Goal: Book appointment/travel/reservation

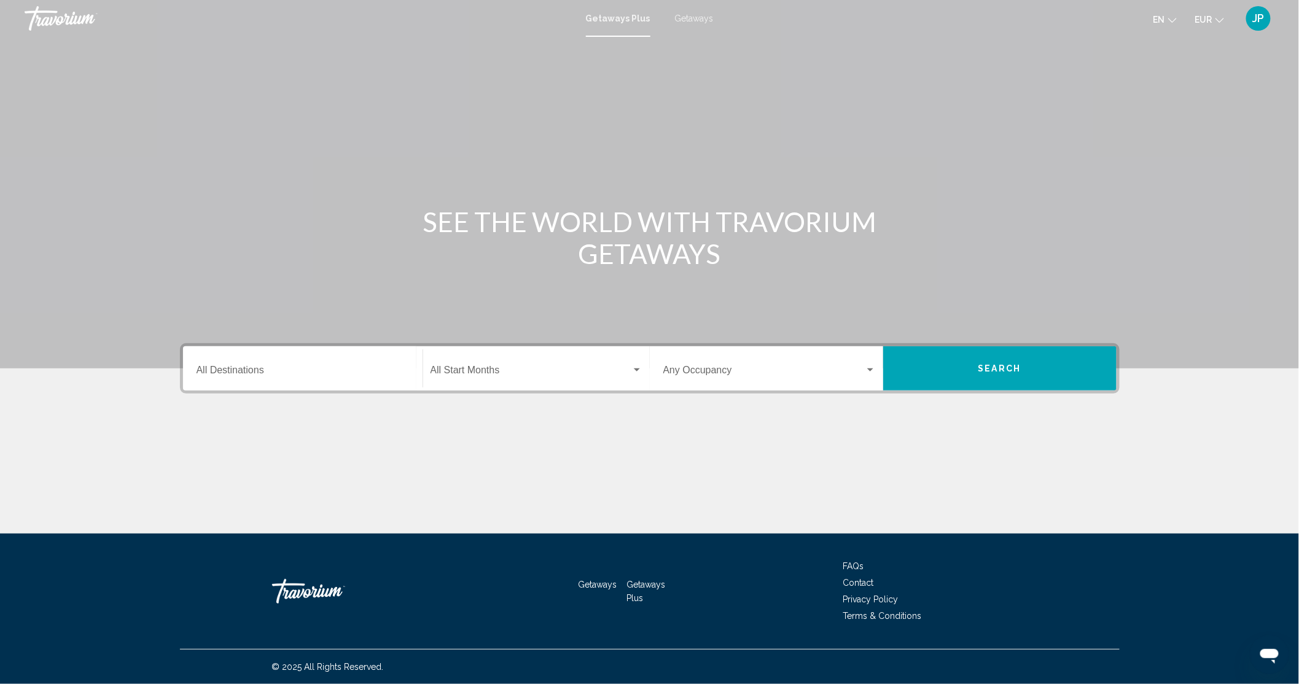
click at [230, 369] on input "Destination All Destinations" at bounding box center [303, 372] width 212 height 11
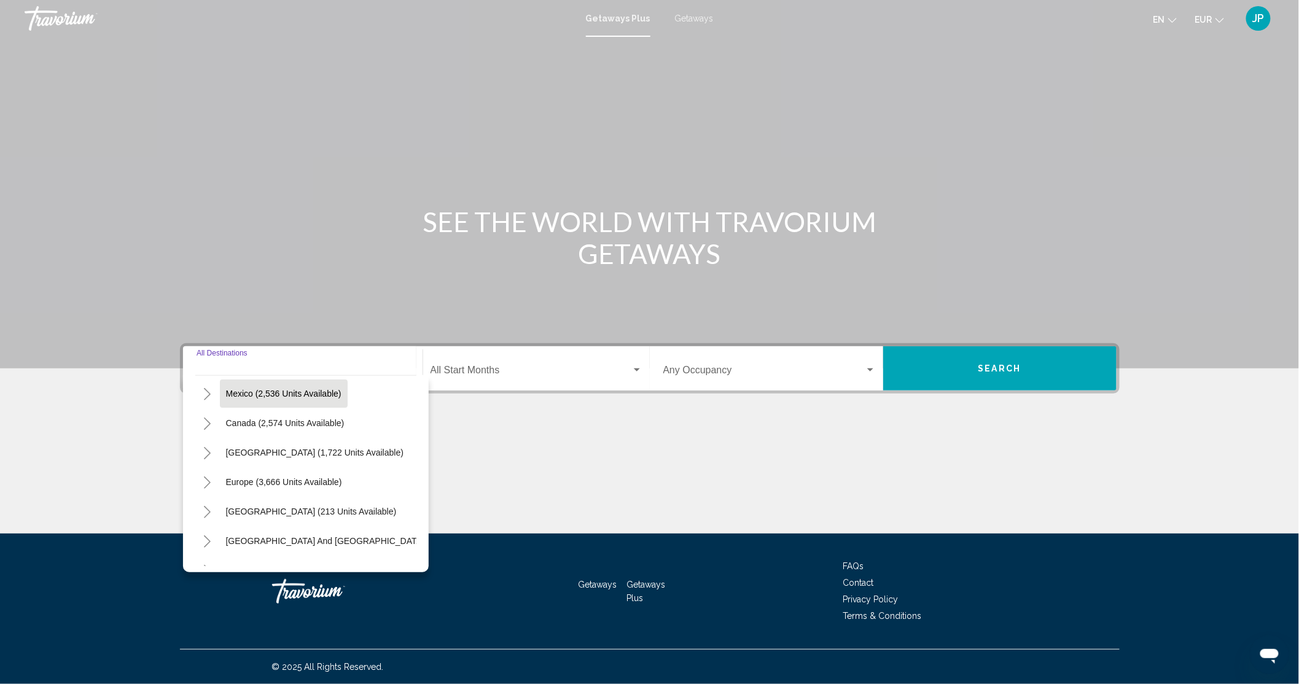
scroll to position [92, 0]
click at [209, 454] on icon "Toggle Europe (3,666 units available)" at bounding box center [207, 452] width 9 height 12
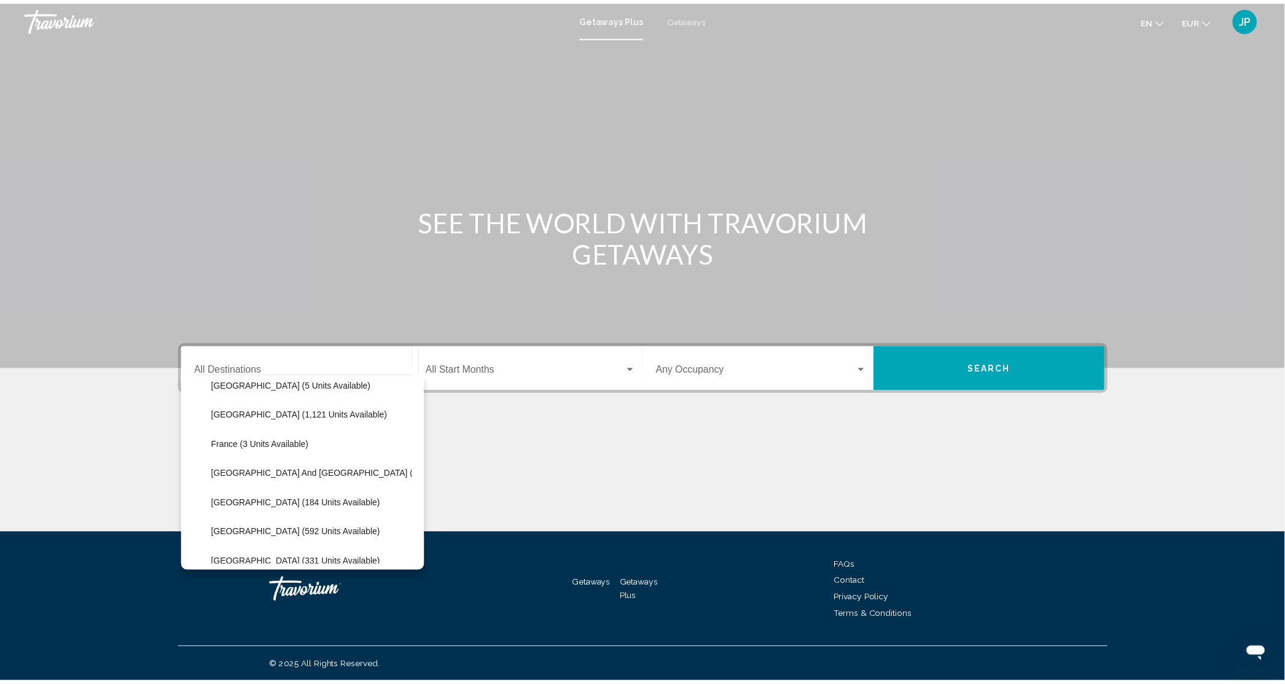
scroll to position [368, 0]
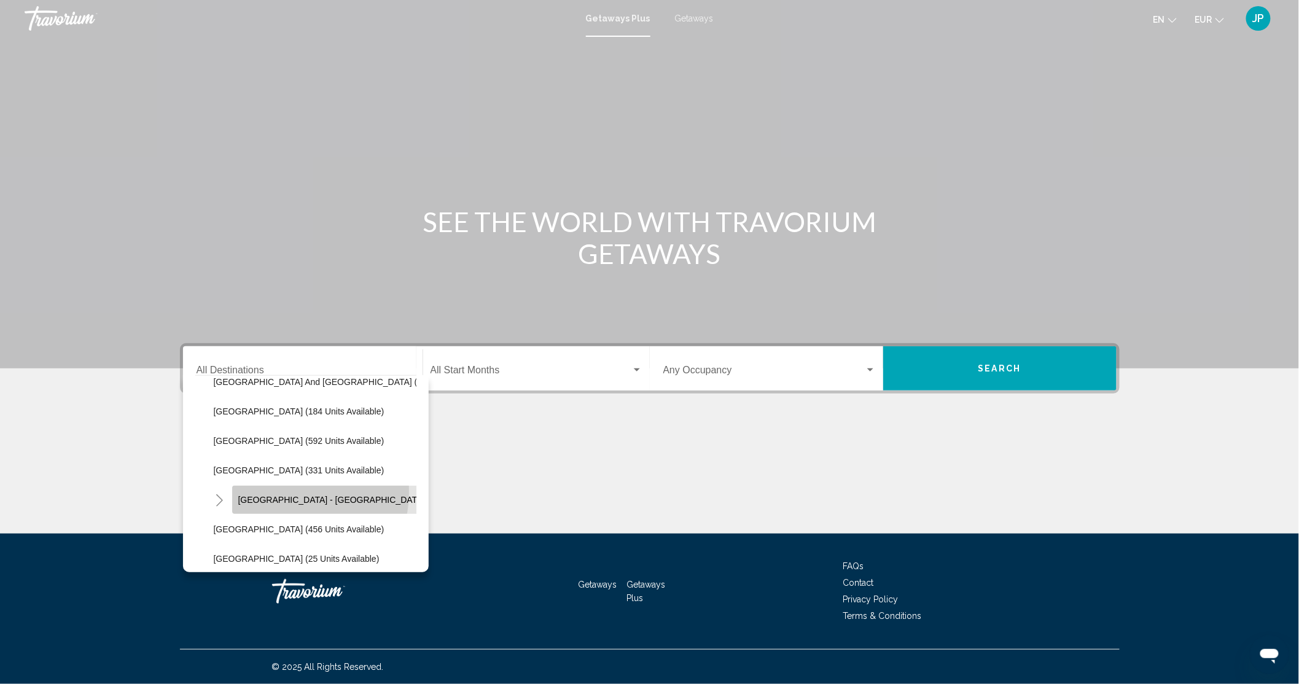
click at [287, 492] on button "[GEOGRAPHIC_DATA] - [GEOGRAPHIC_DATA] (73 units available)" at bounding box center [369, 500] width 275 height 28
type input "**********"
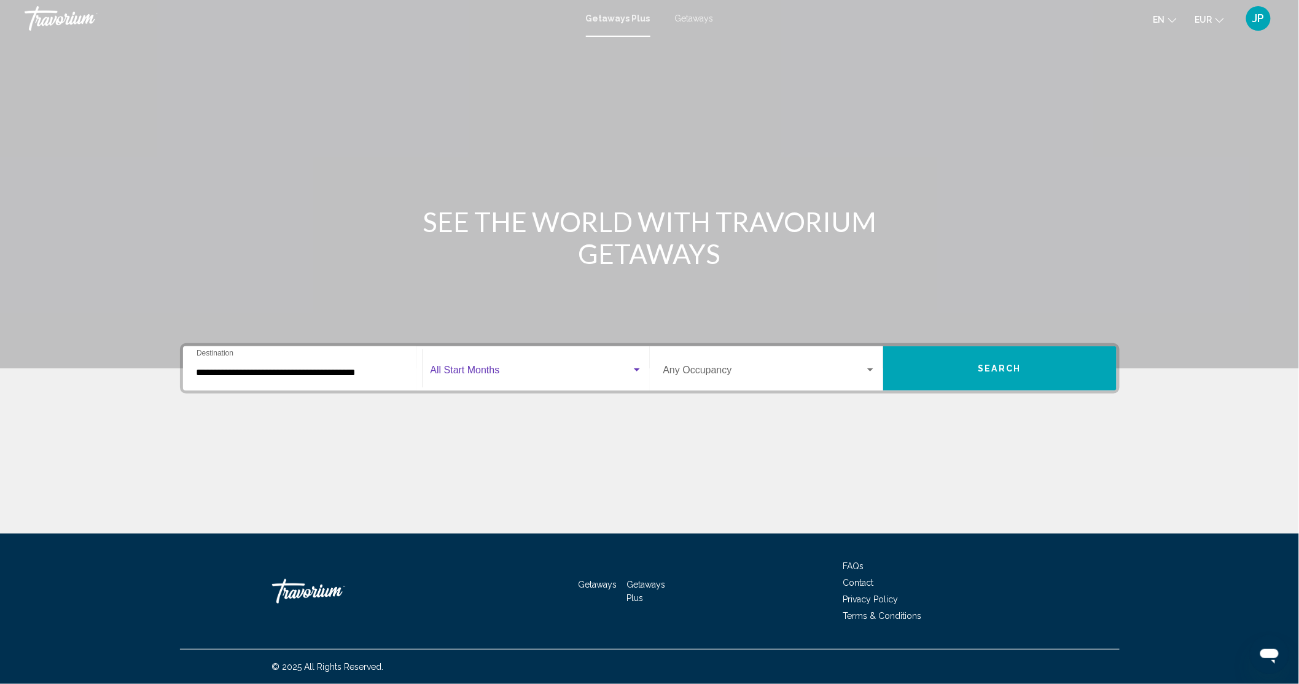
click at [473, 373] on span "Search widget" at bounding box center [530, 372] width 201 height 11
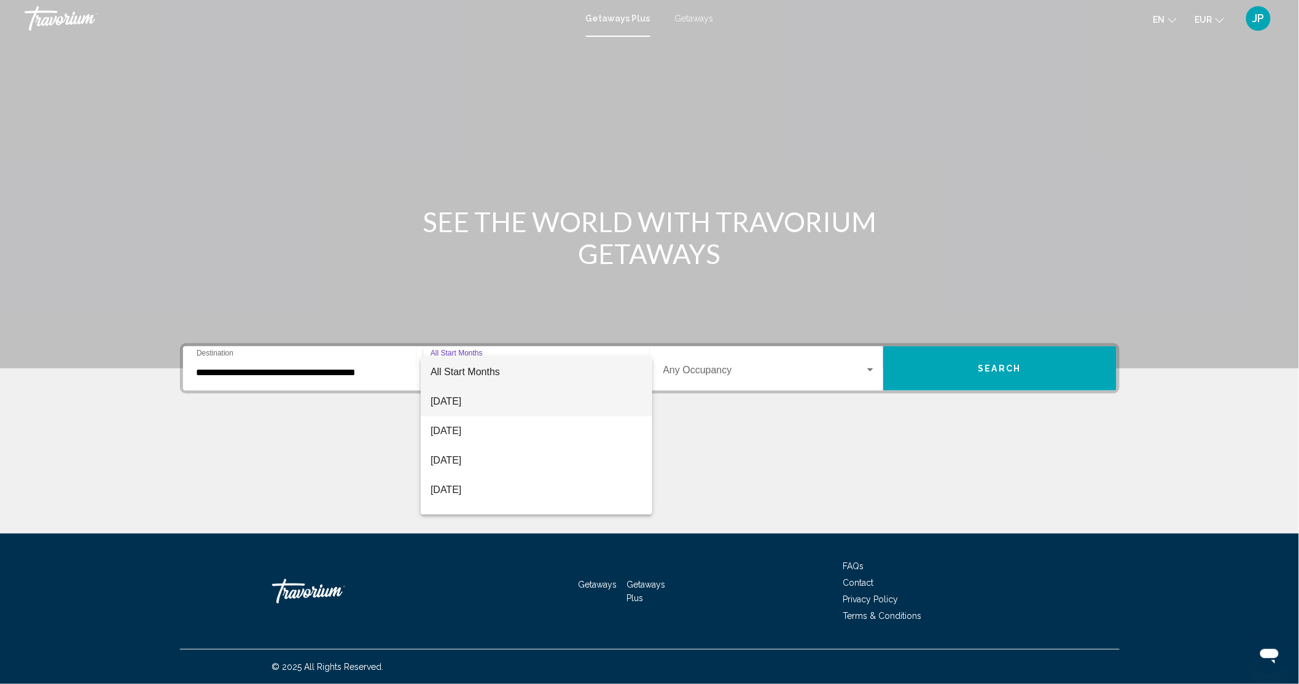
click at [473, 399] on span "[DATE]" at bounding box center [536, 401] width 212 height 29
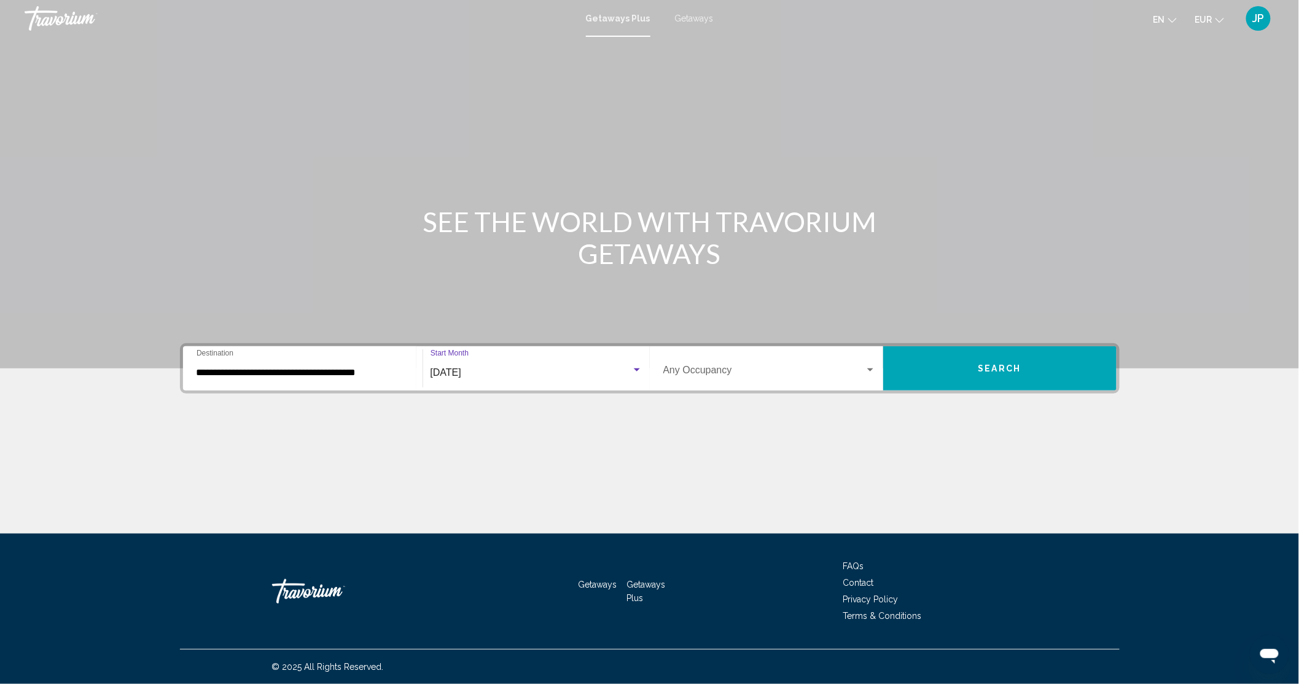
click at [981, 377] on button "Search" at bounding box center [999, 368] width 233 height 44
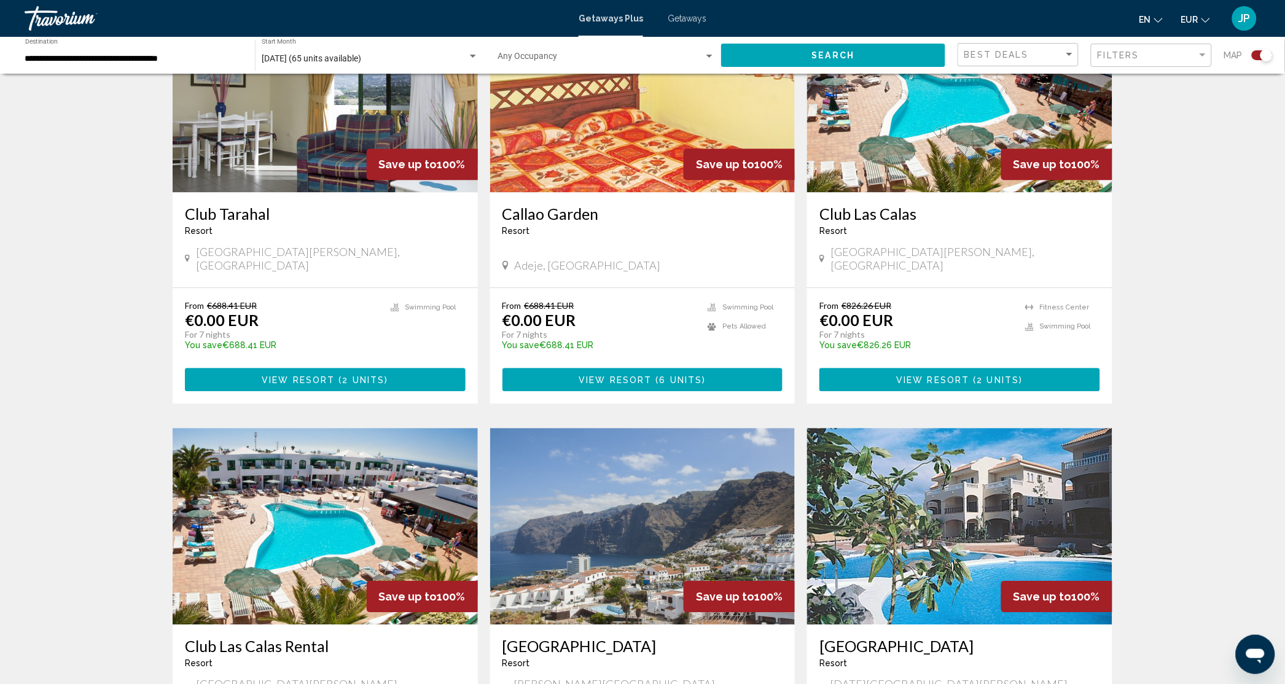
scroll to position [737, 0]
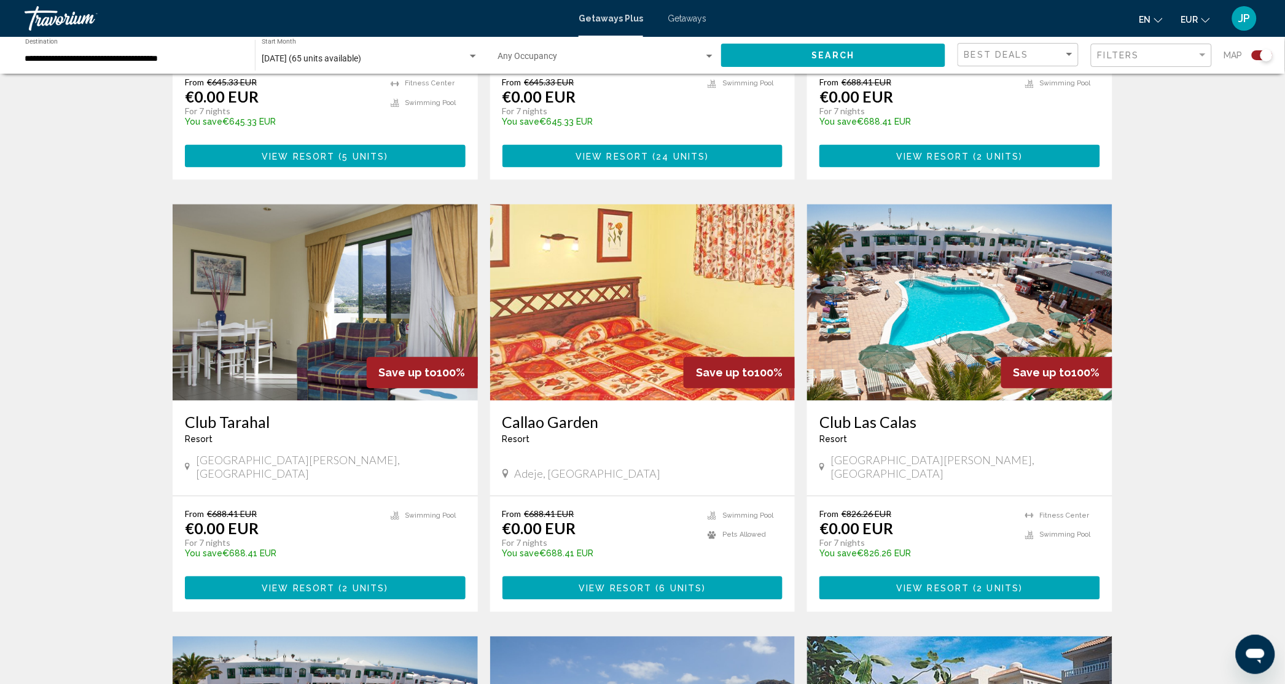
click at [693, 18] on span "Getaways" at bounding box center [686, 19] width 39 height 10
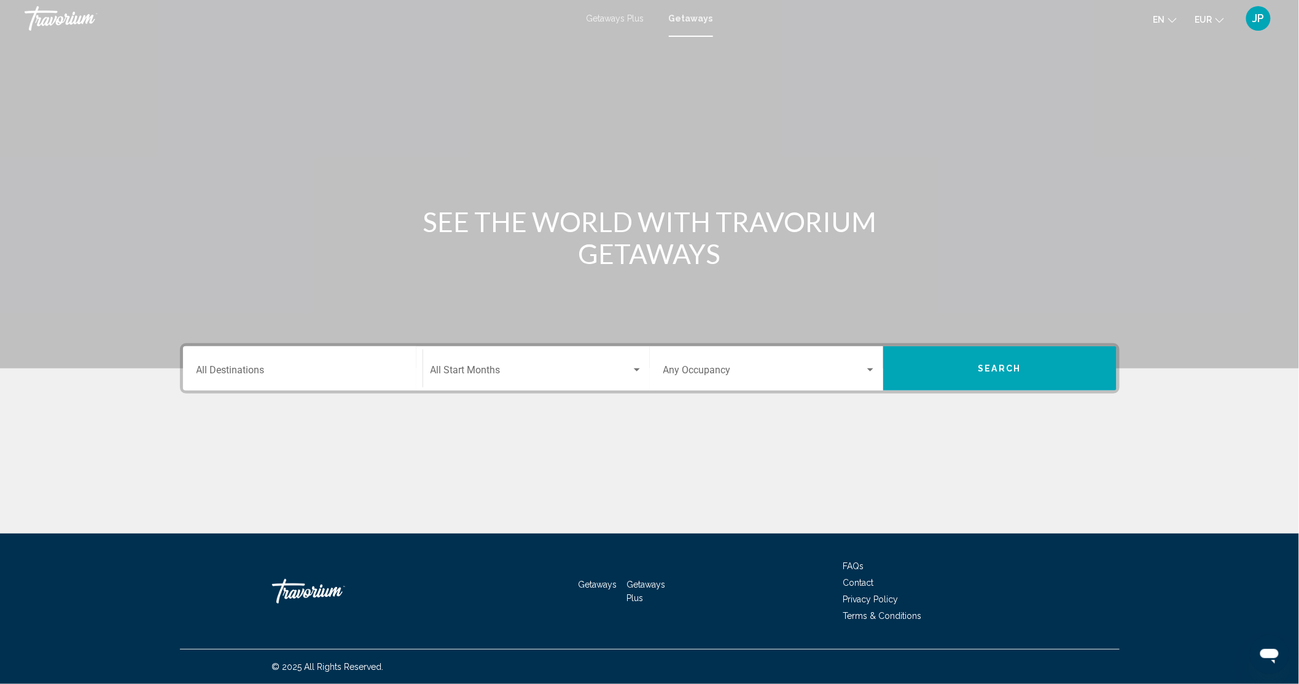
click at [301, 363] on div "Destination All Destinations" at bounding box center [303, 368] width 212 height 39
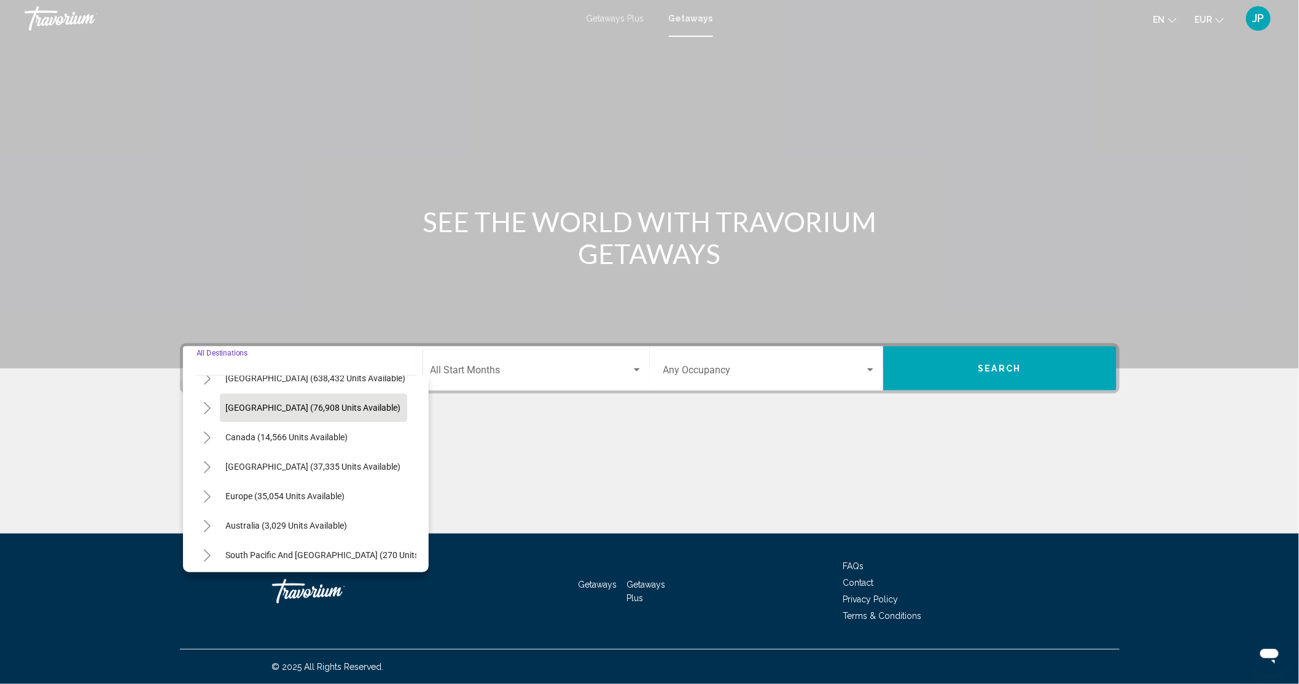
scroll to position [92, 0]
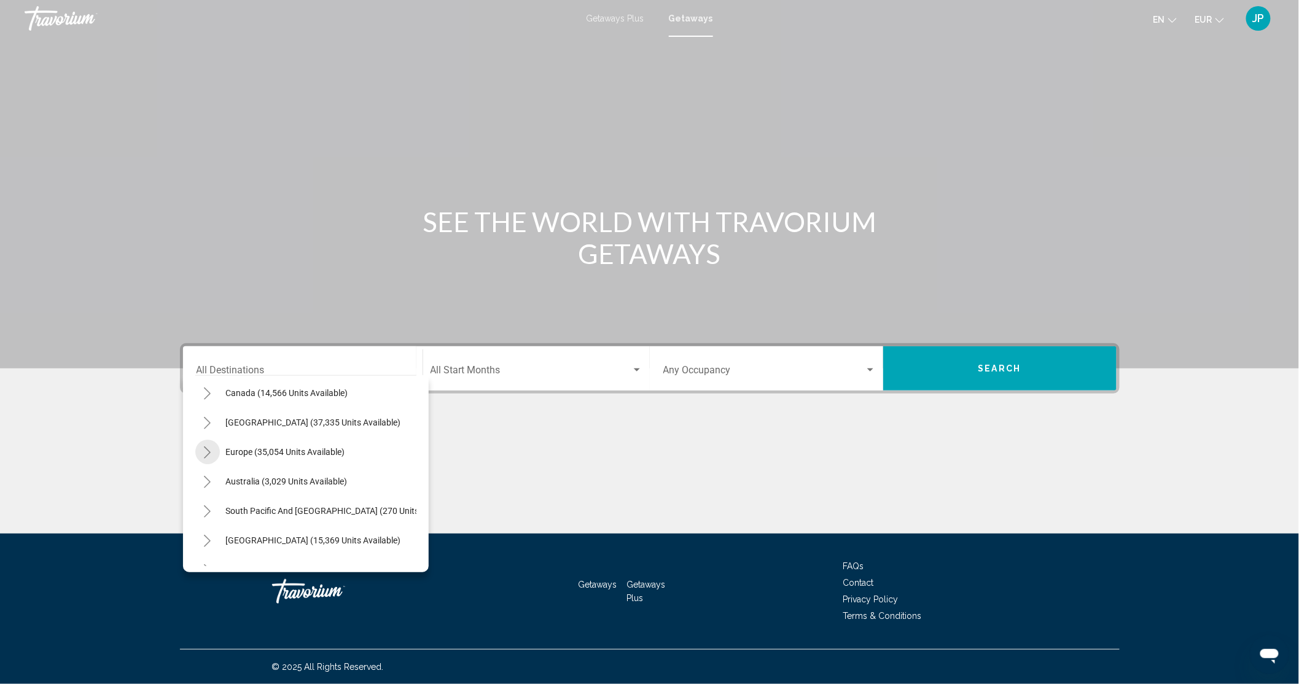
click at [211, 455] on icon "Toggle Europe (35,054 units available)" at bounding box center [207, 452] width 9 height 12
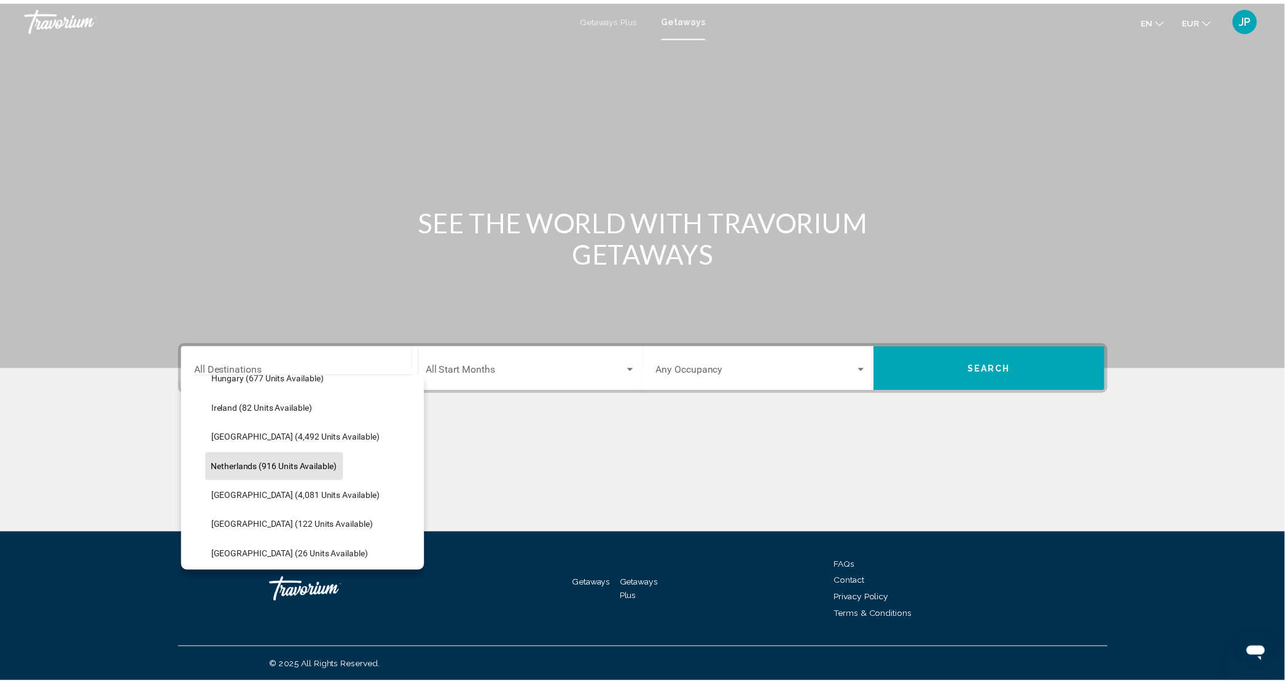
scroll to position [552, 0]
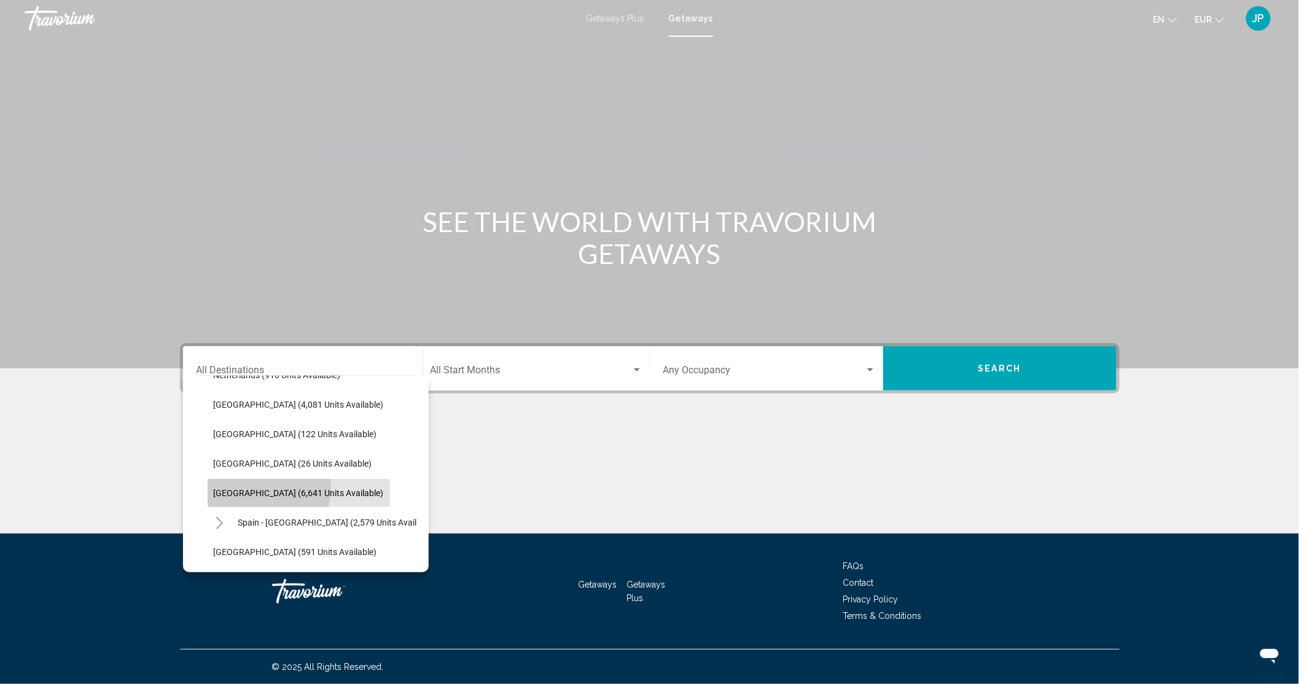
click at [257, 488] on span "[GEOGRAPHIC_DATA] (6,641 units available)" at bounding box center [299, 493] width 170 height 10
type input "**********"
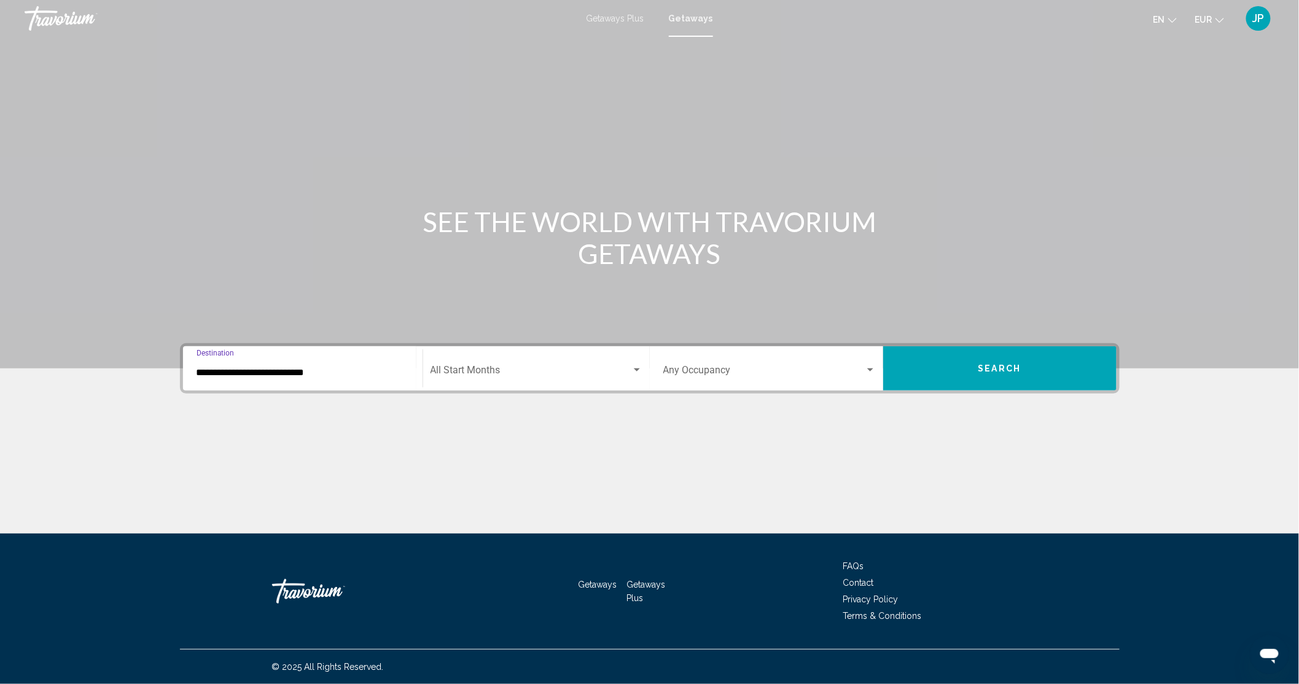
click at [469, 361] on div "Start Month All Start Months" at bounding box center [536, 368] width 212 height 39
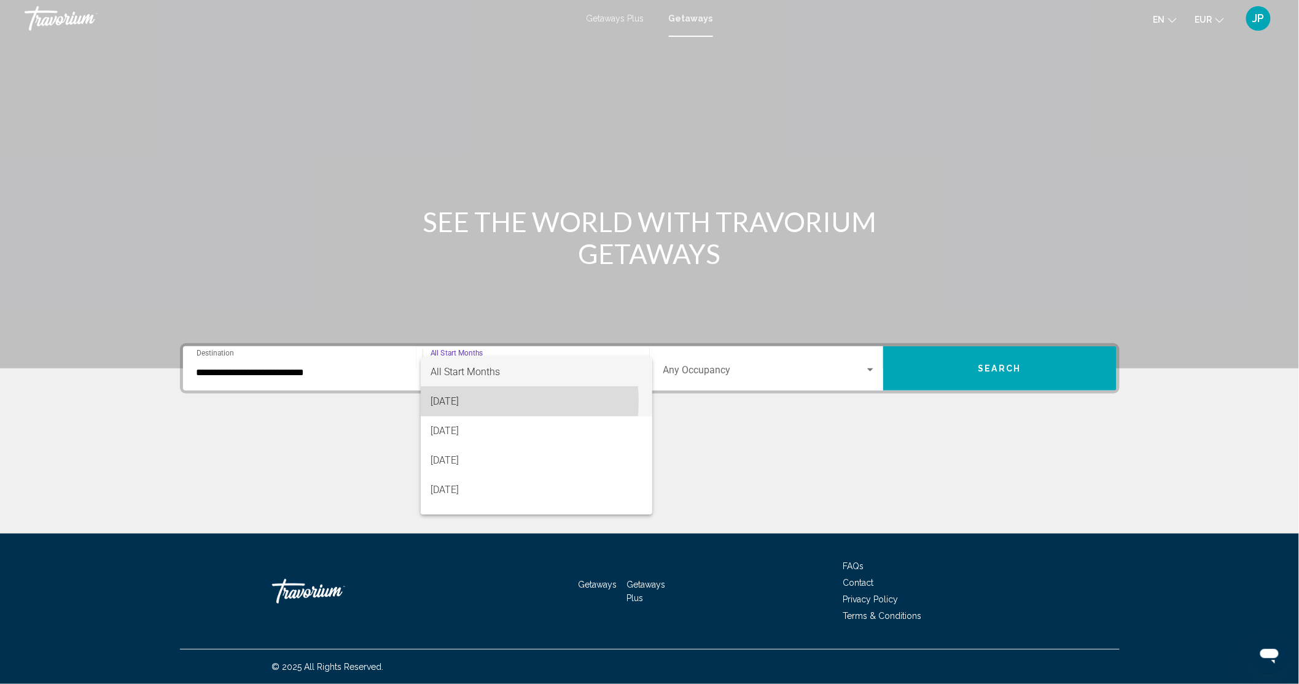
click at [467, 402] on span "[DATE]" at bounding box center [536, 401] width 212 height 29
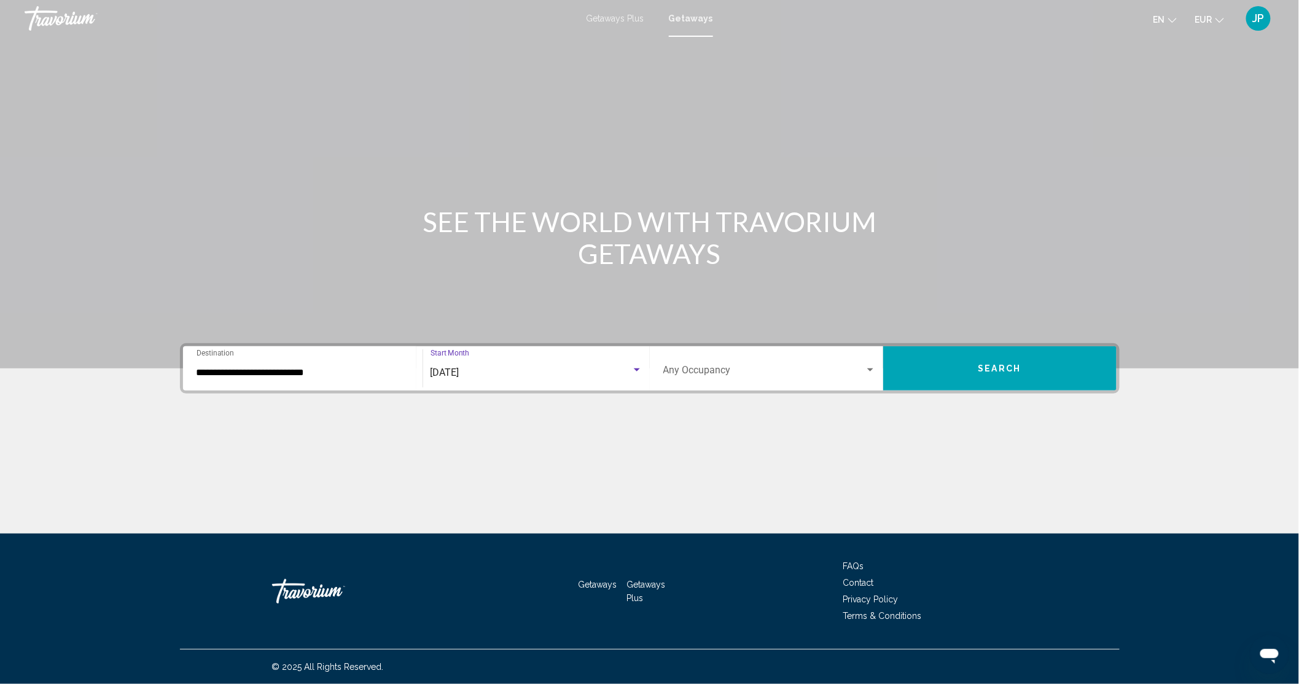
click at [946, 373] on button "Search" at bounding box center [999, 368] width 233 height 44
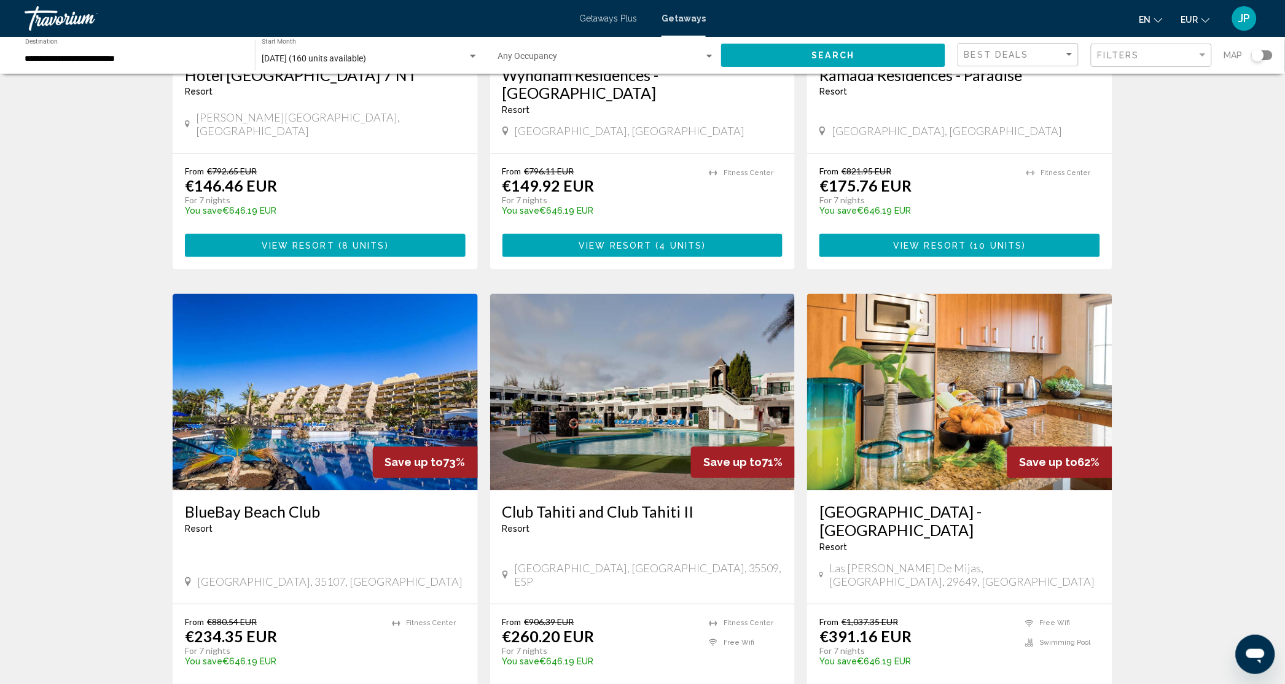
scroll to position [737, 0]
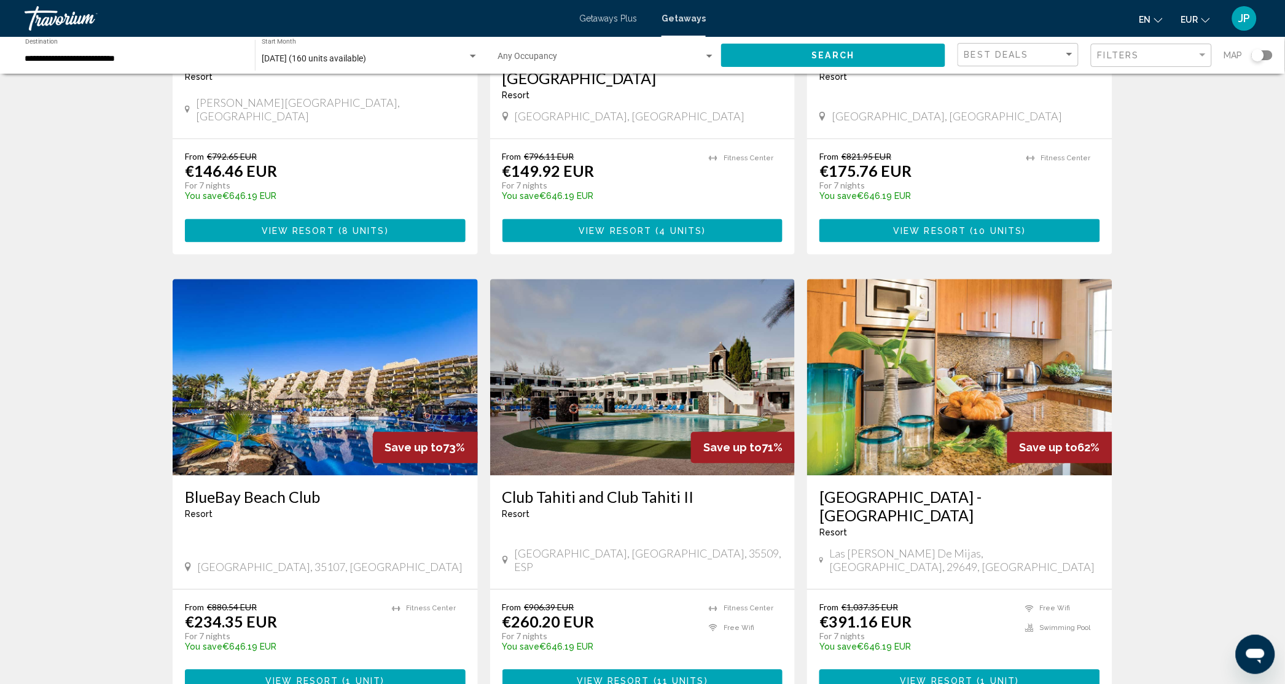
click at [873, 488] on h3 "[GEOGRAPHIC_DATA] - [GEOGRAPHIC_DATA]" at bounding box center [959, 506] width 281 height 37
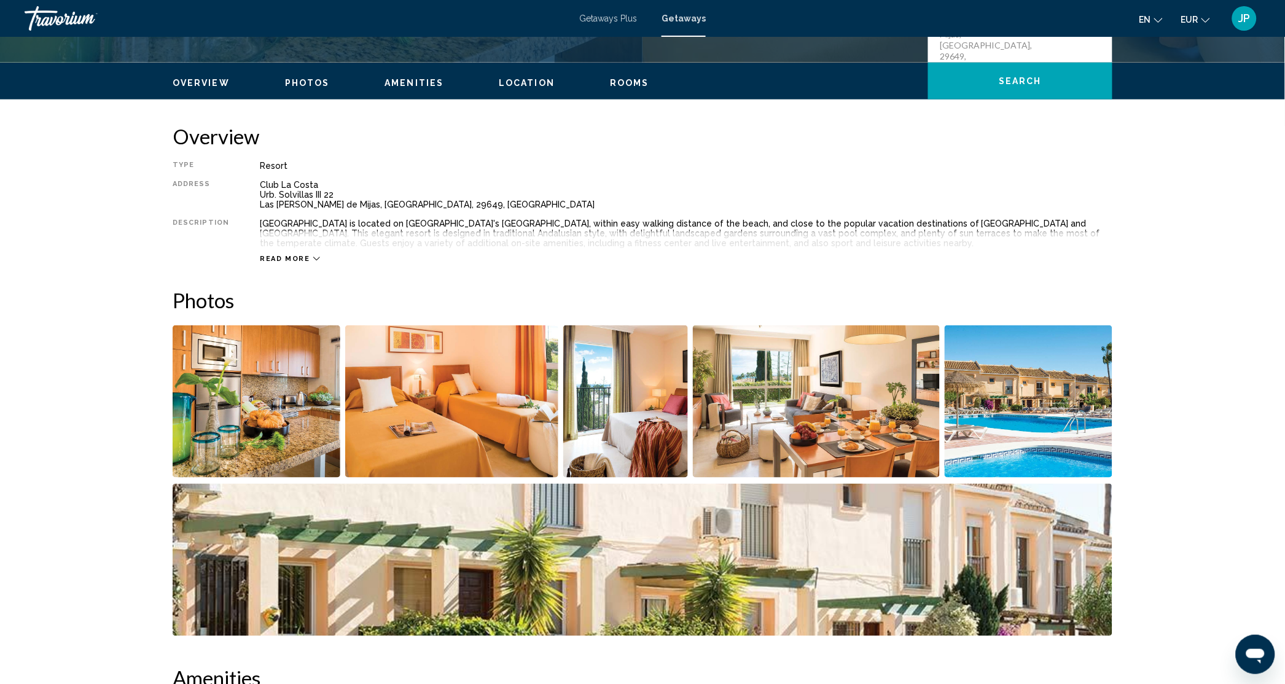
scroll to position [368, 0]
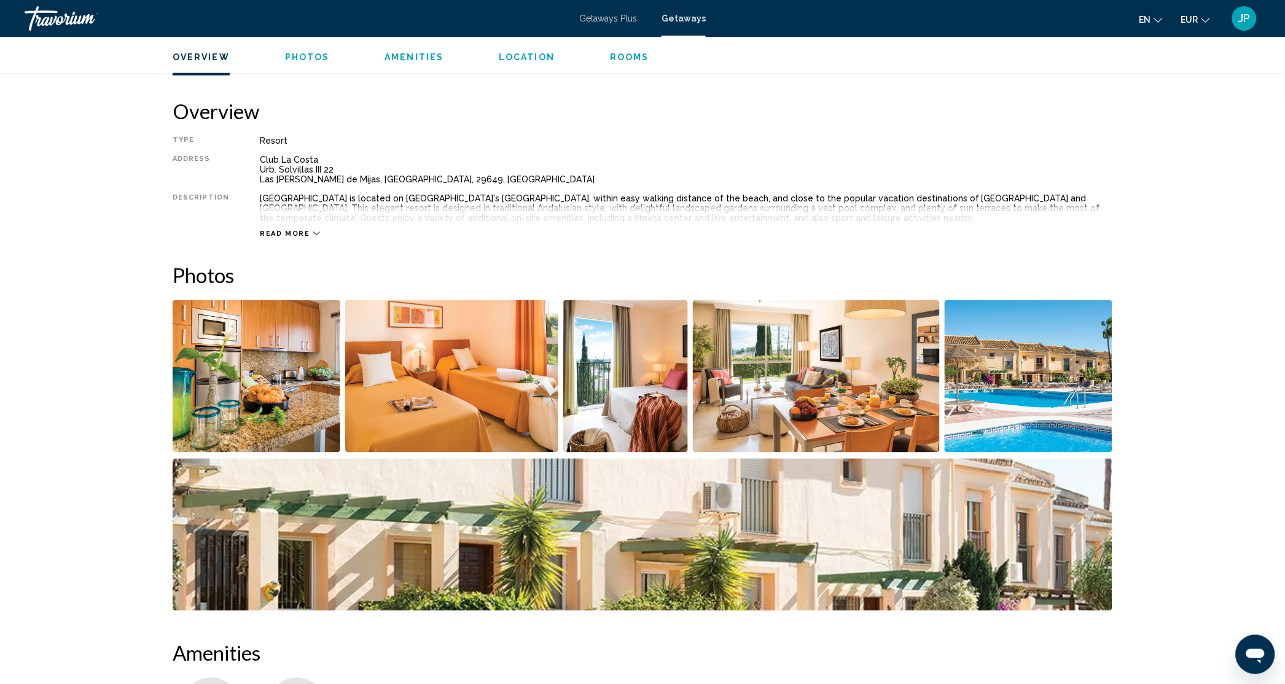
click at [252, 401] on img "Open full-screen image slider" at bounding box center [257, 376] width 168 height 152
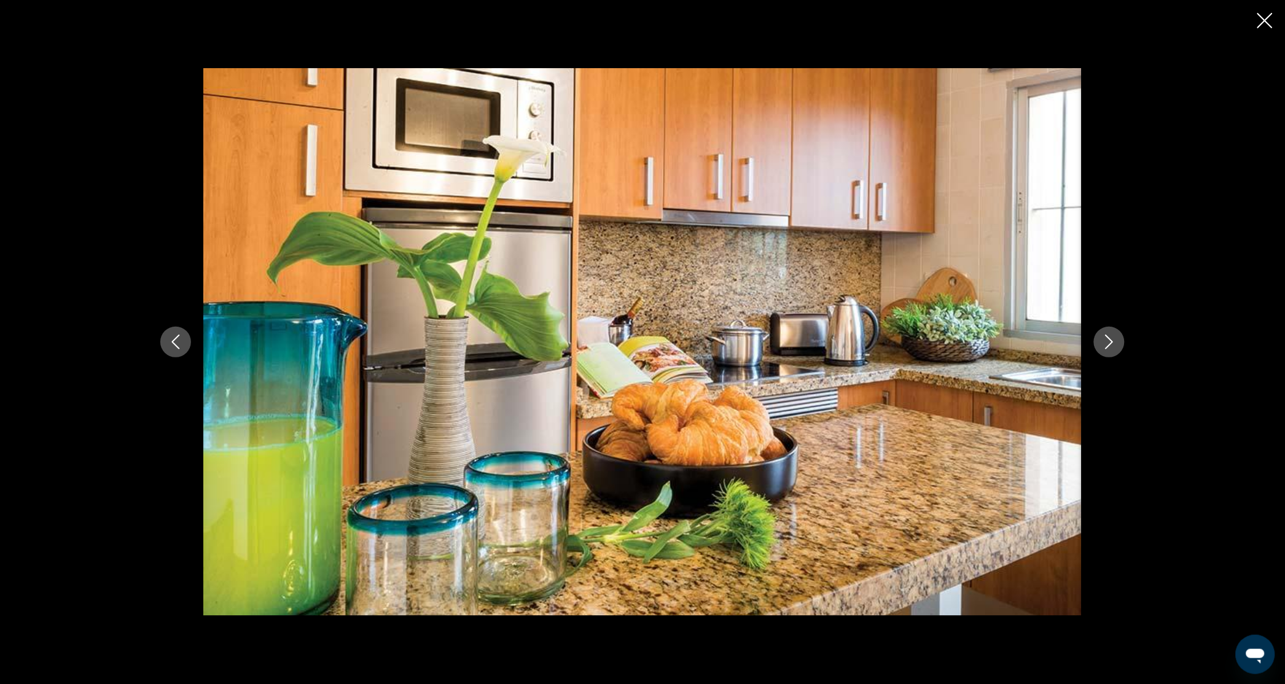
click at [1101, 333] on button "Next image" at bounding box center [1109, 342] width 31 height 31
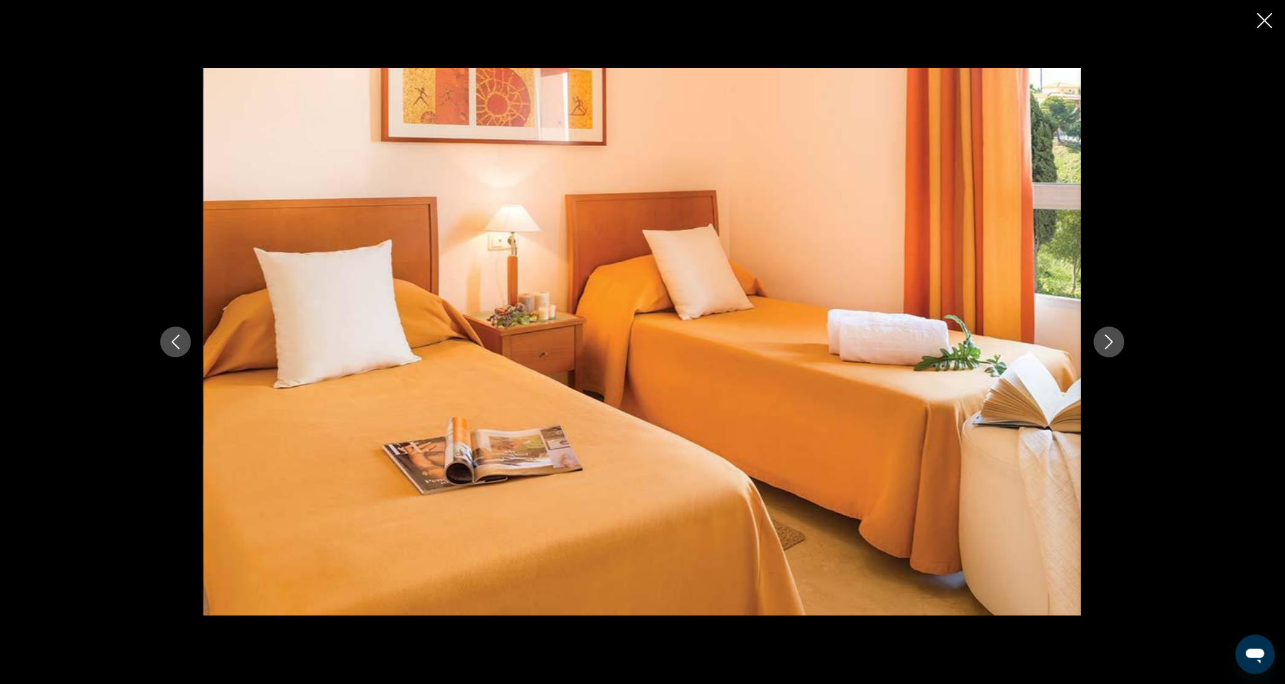
click at [1102, 336] on icon "Next image" at bounding box center [1109, 342] width 15 height 15
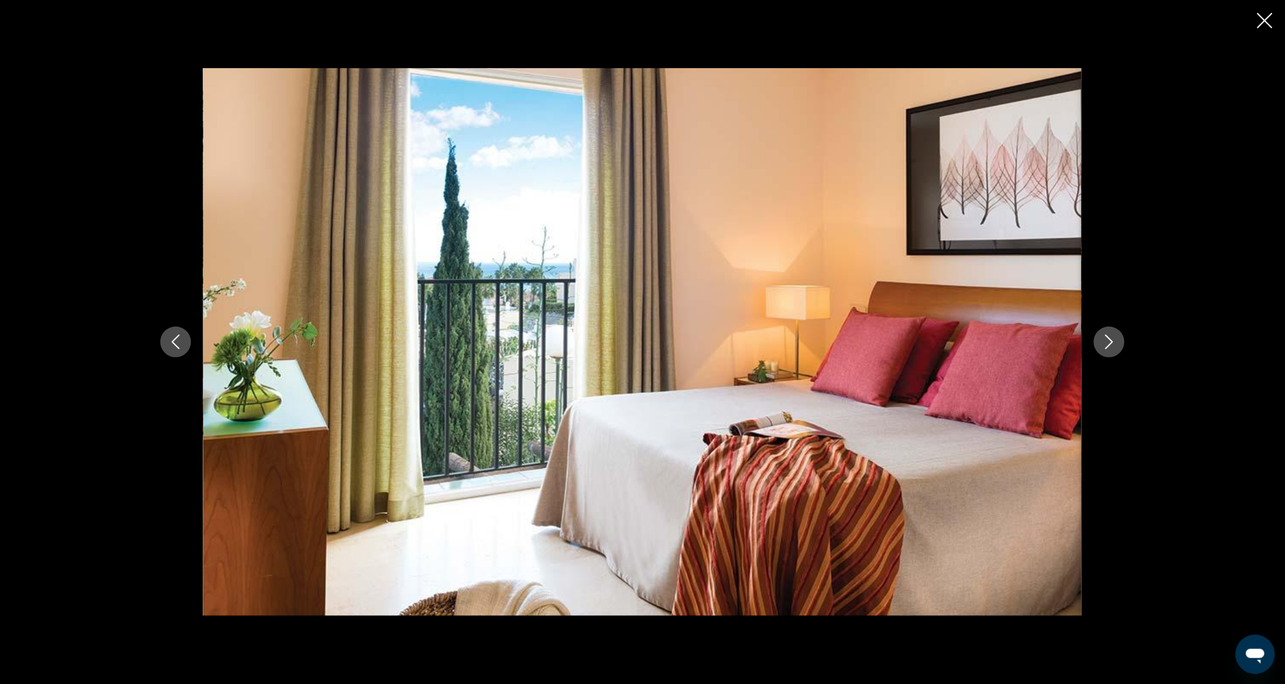
click at [1112, 340] on icon "Next image" at bounding box center [1109, 342] width 15 height 15
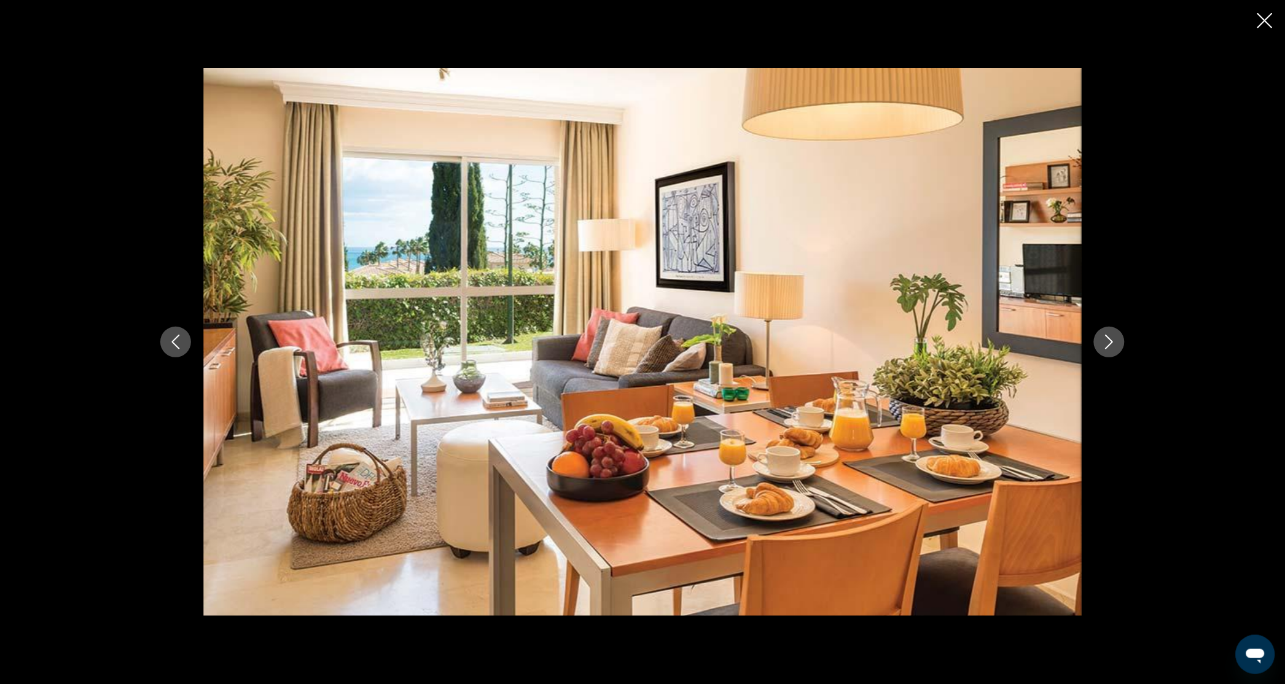
click at [1108, 339] on icon "Next image" at bounding box center [1109, 342] width 8 height 15
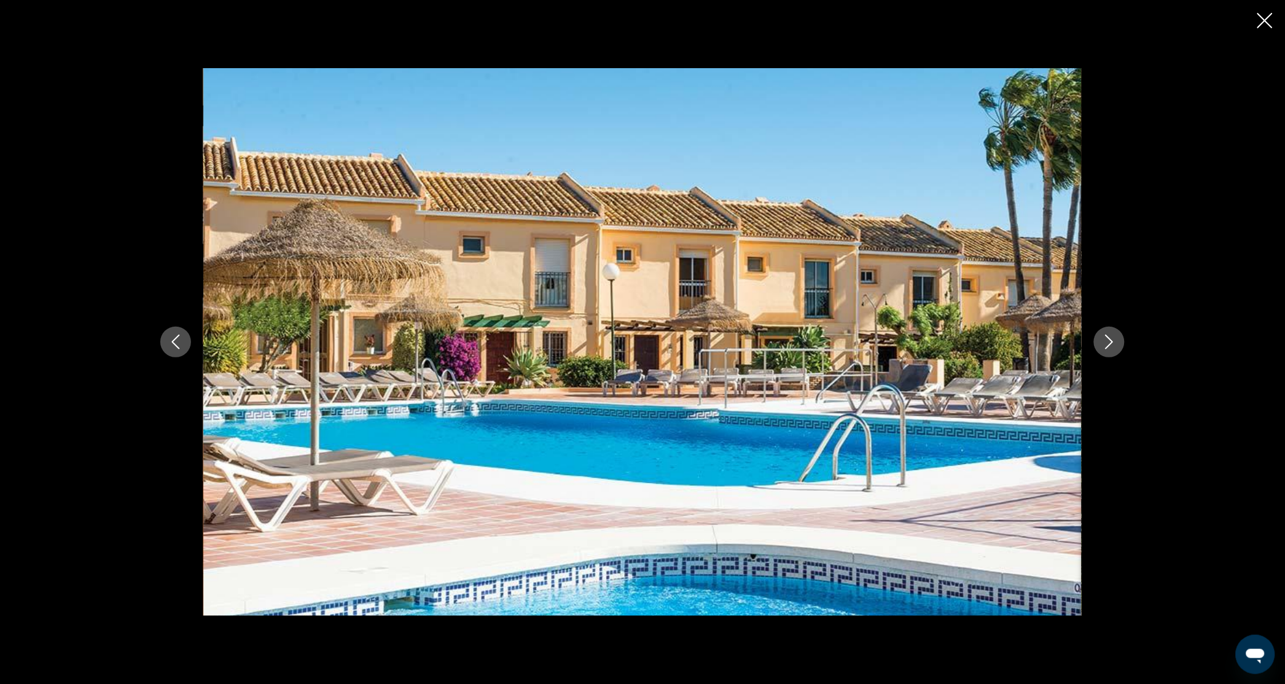
click at [1110, 335] on icon "Next image" at bounding box center [1109, 342] width 15 height 15
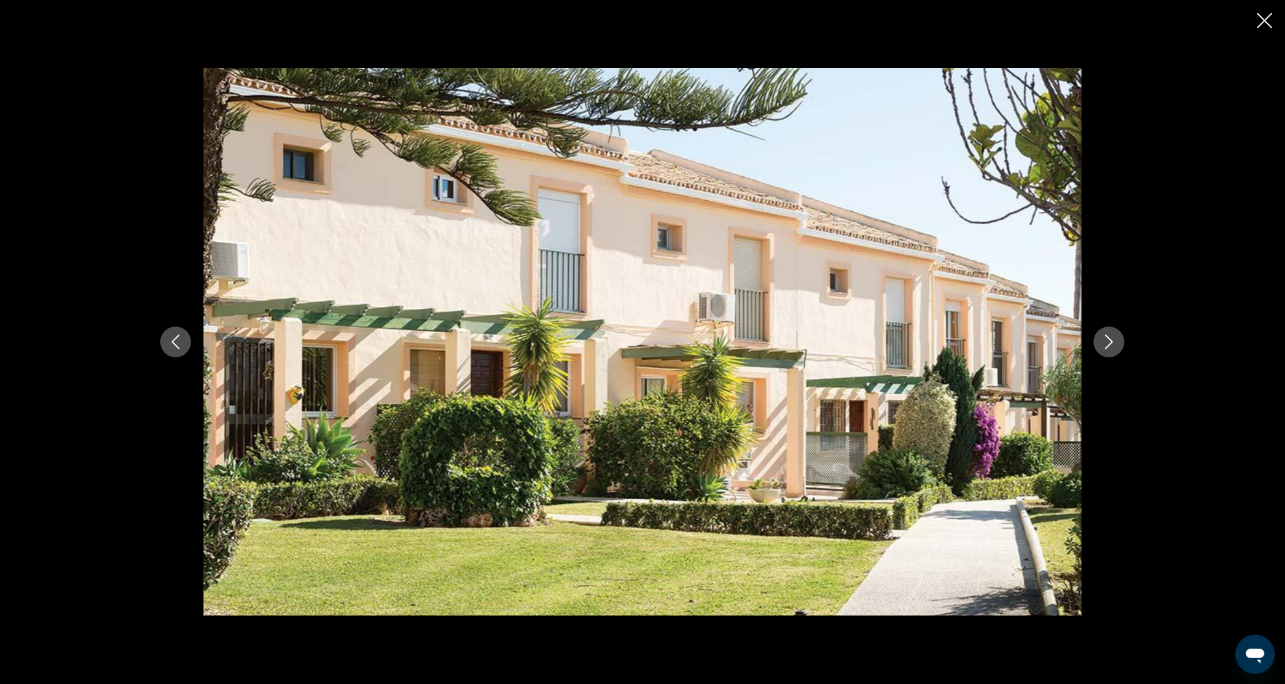
click at [1115, 344] on icon "Next image" at bounding box center [1109, 342] width 15 height 15
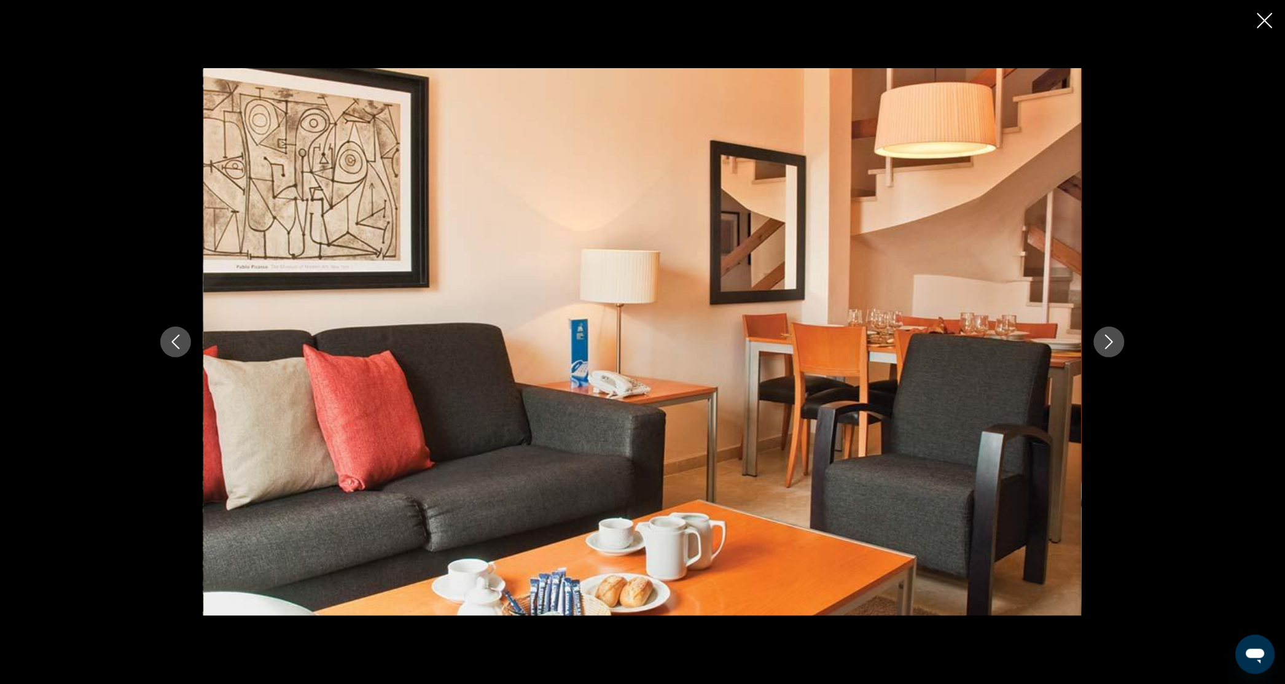
click at [1105, 348] on icon "Next image" at bounding box center [1109, 342] width 15 height 15
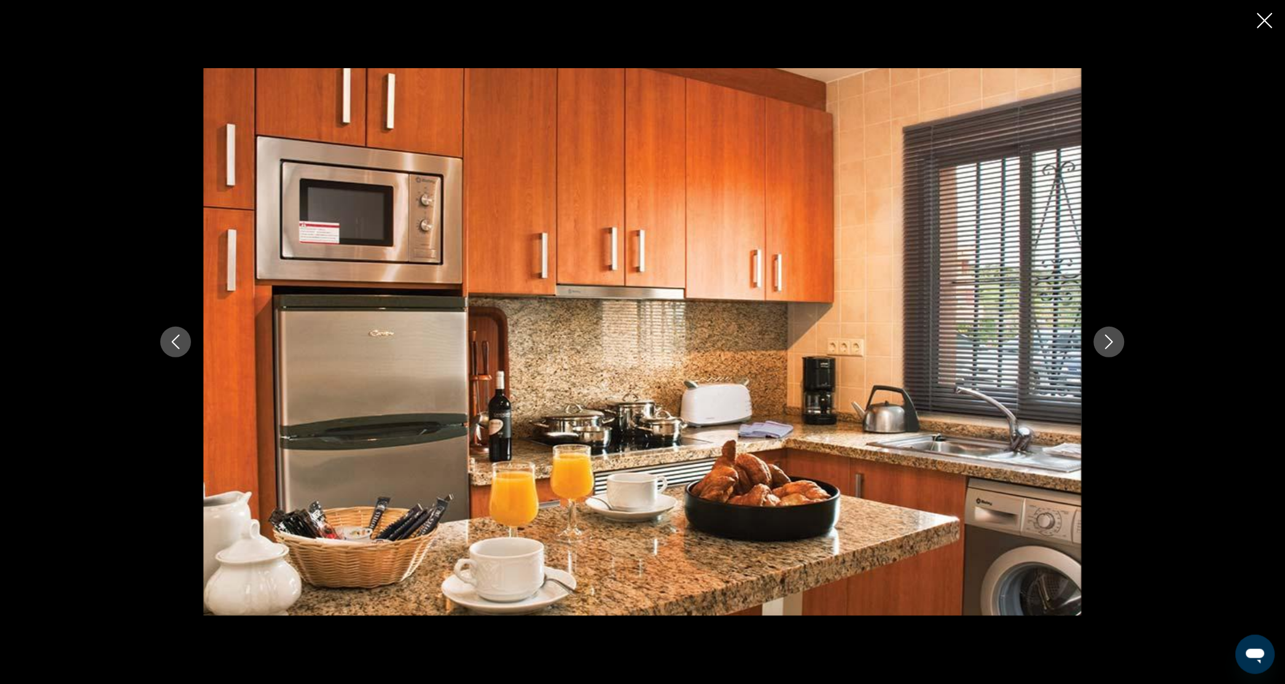
click at [1105, 340] on icon "Next image" at bounding box center [1109, 342] width 15 height 15
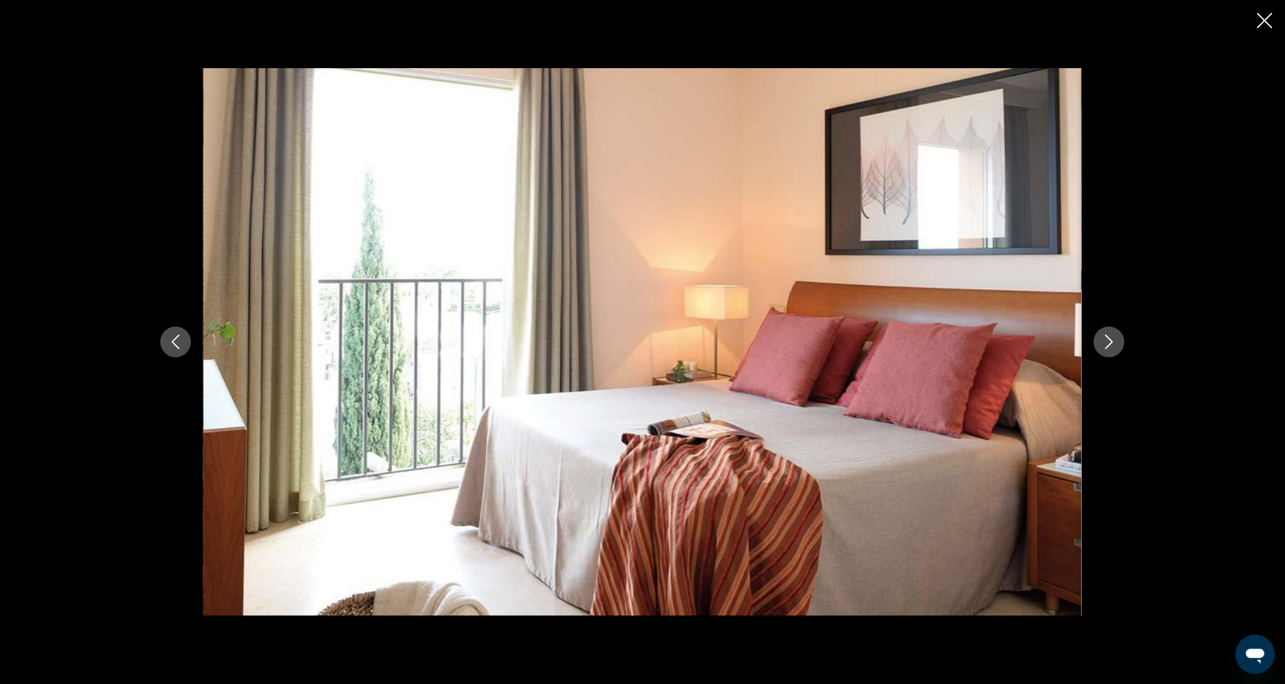
click at [1261, 20] on icon "Close slideshow" at bounding box center [1264, 20] width 15 height 15
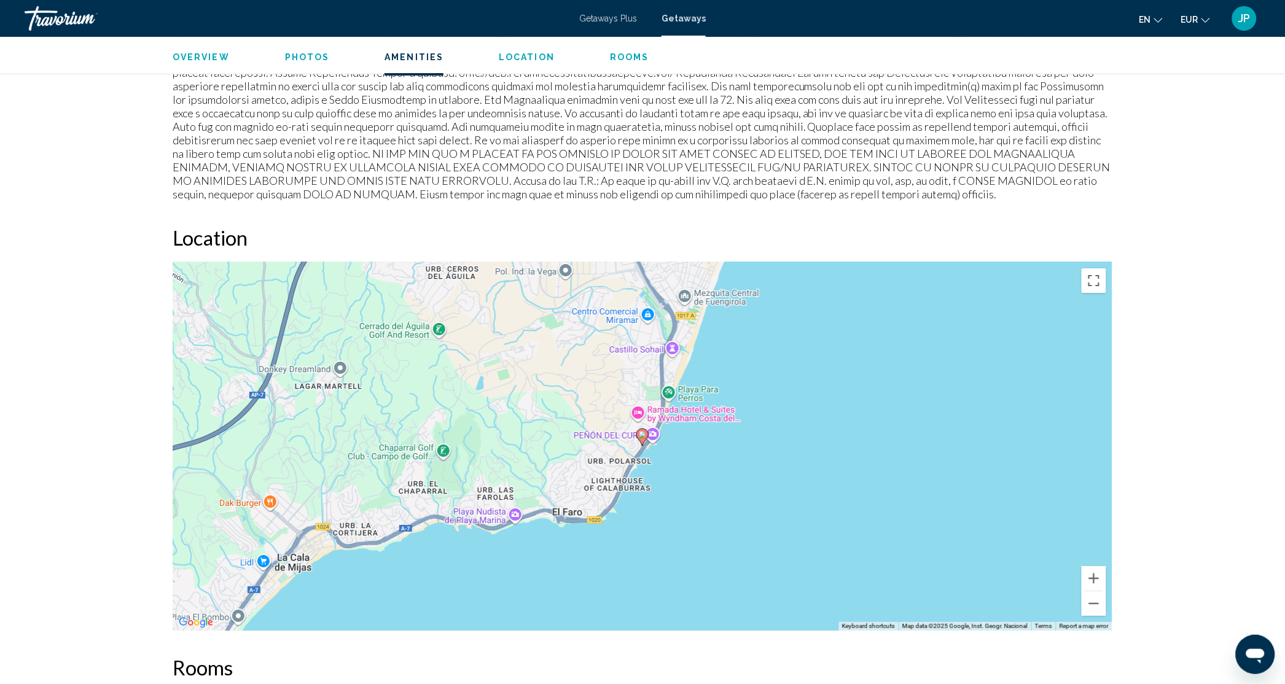
scroll to position [1474, 0]
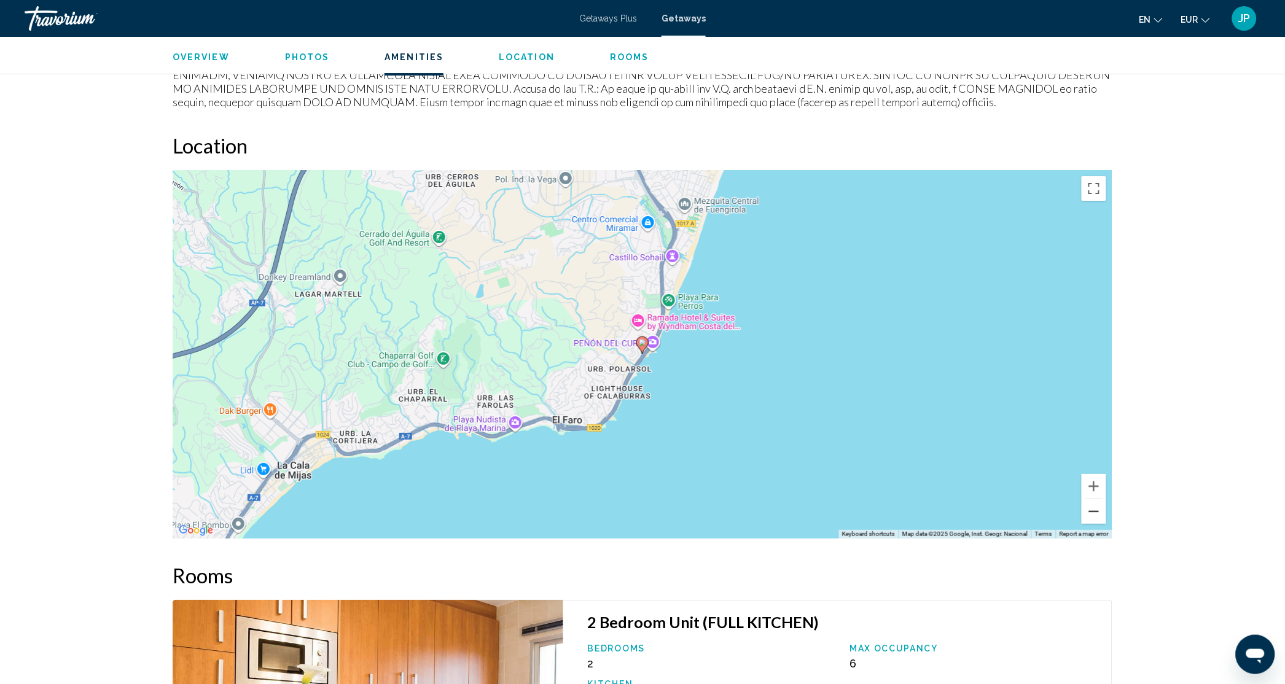
click at [1090, 519] on button "Zoom out" at bounding box center [1093, 511] width 25 height 25
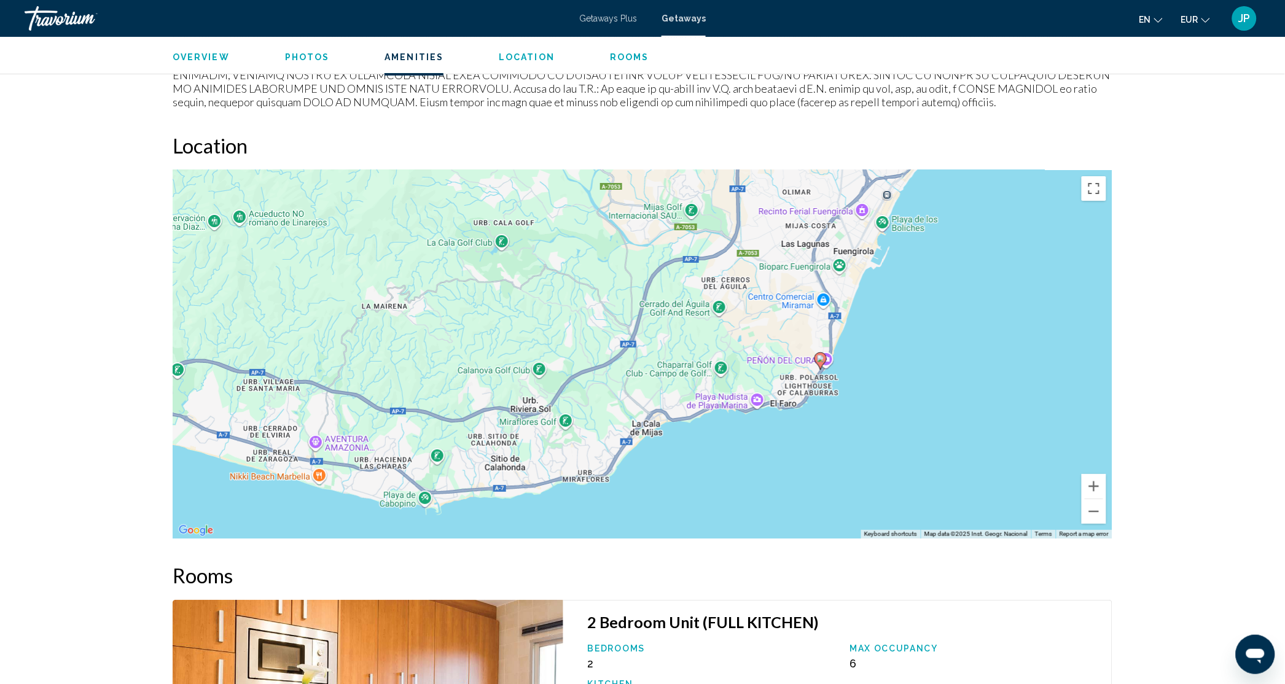
drag, startPoint x: 897, startPoint y: 354, endPoint x: 1071, endPoint y: 370, distance: 175.1
click at [1071, 370] on div "To activate drag with keyboard, press Alt + Enter. Once in keyboard drag state,…" at bounding box center [643, 354] width 940 height 368
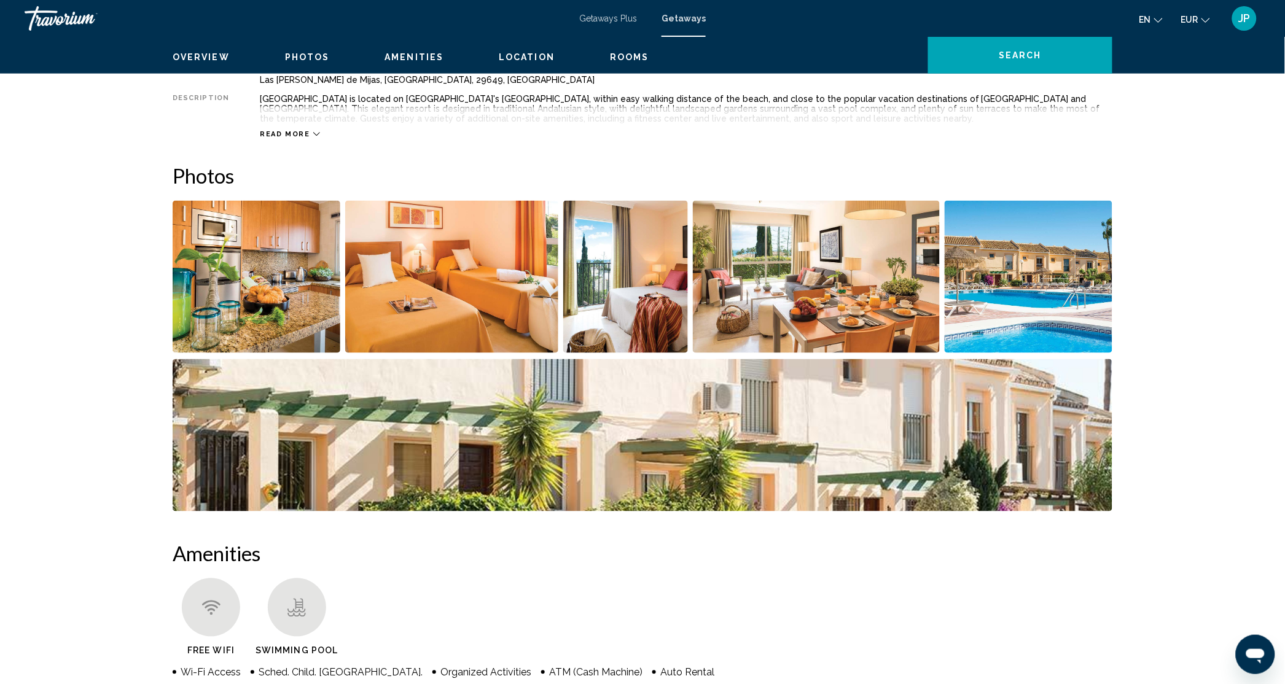
scroll to position [301, 0]
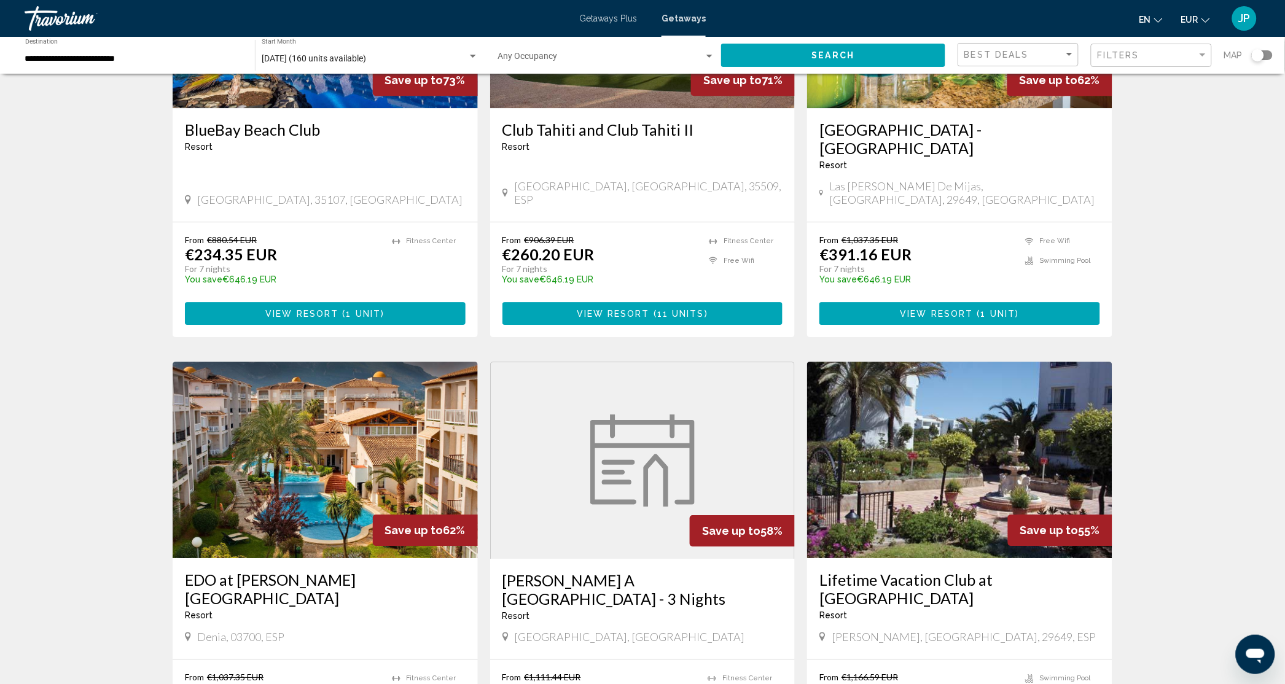
scroll to position [1197, 0]
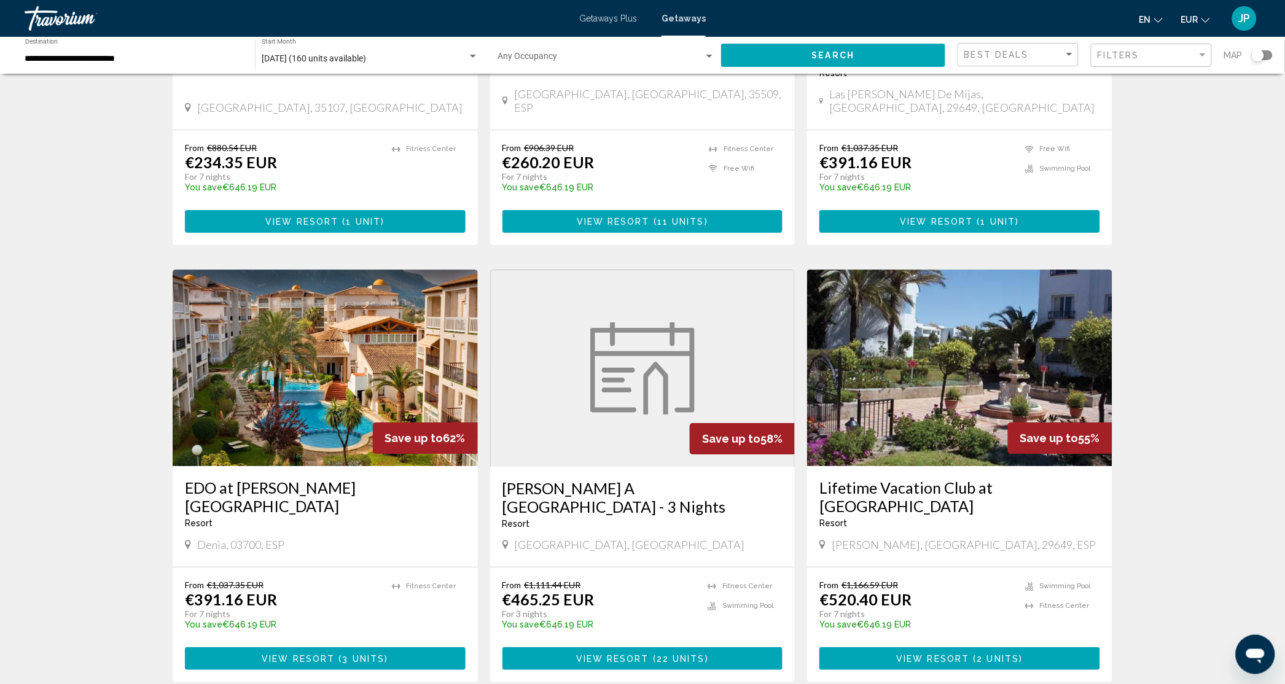
click at [304, 300] on img "Main content" at bounding box center [325, 368] width 305 height 197
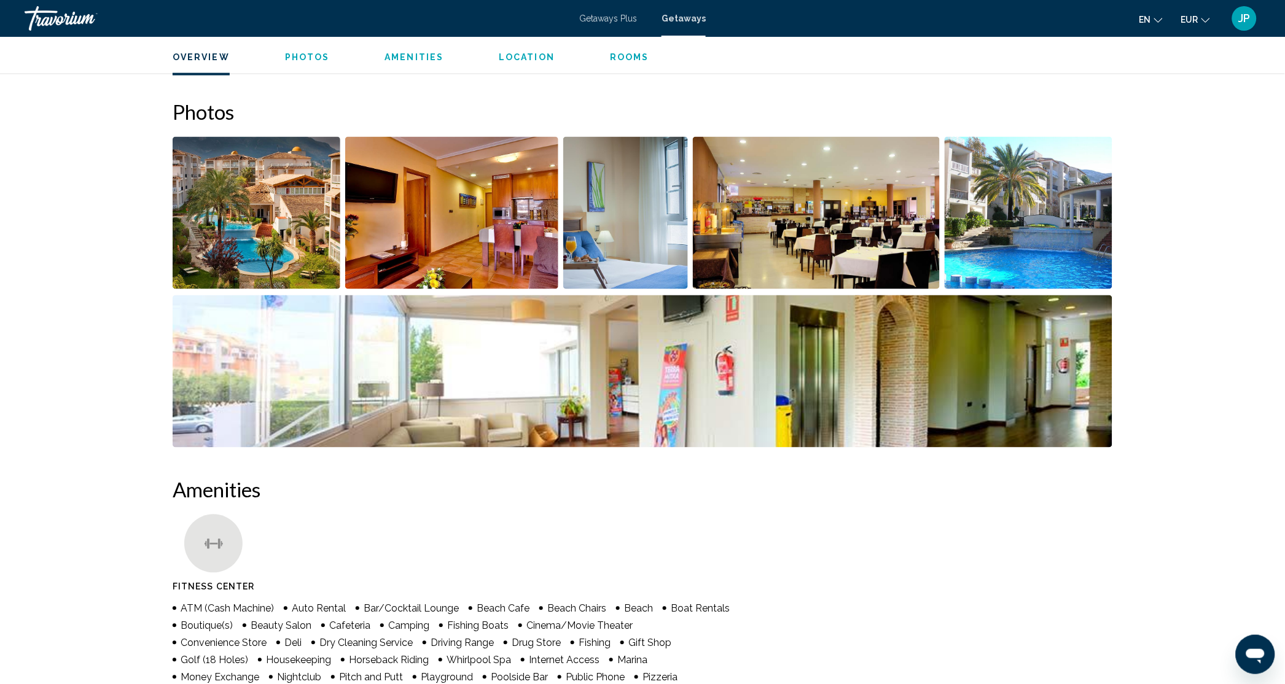
scroll to position [368, 0]
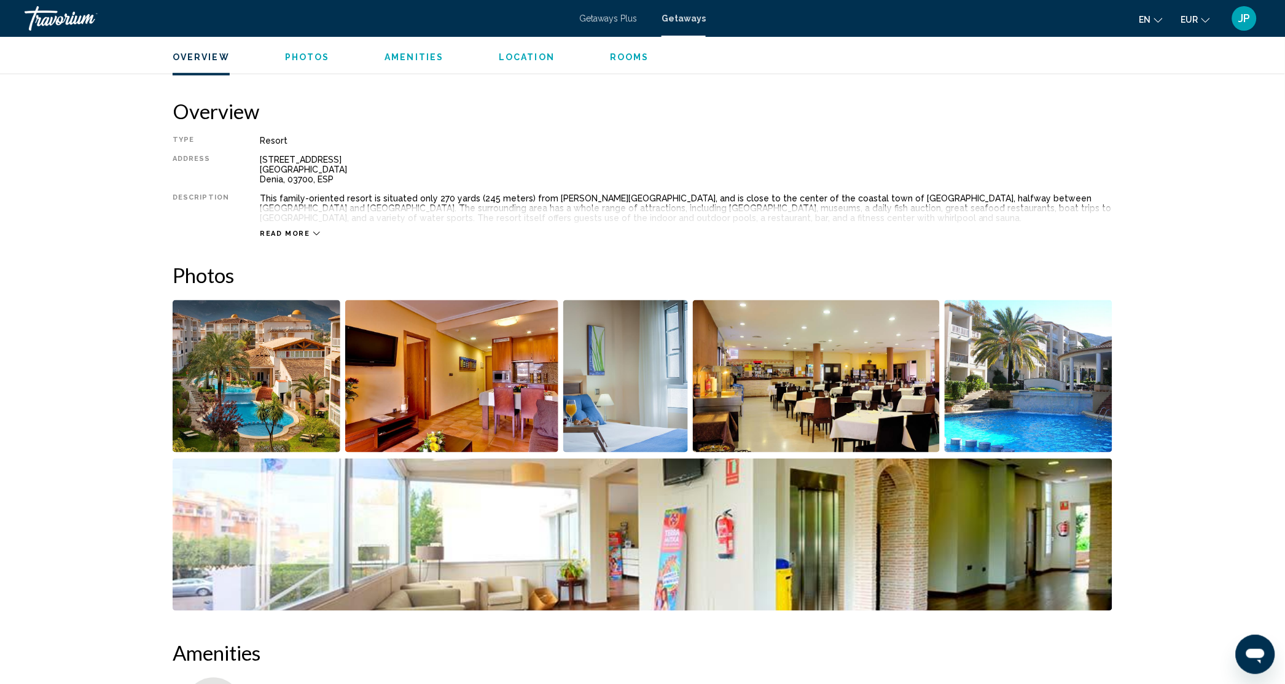
click at [295, 373] on img "Open full-screen image slider" at bounding box center [257, 376] width 168 height 152
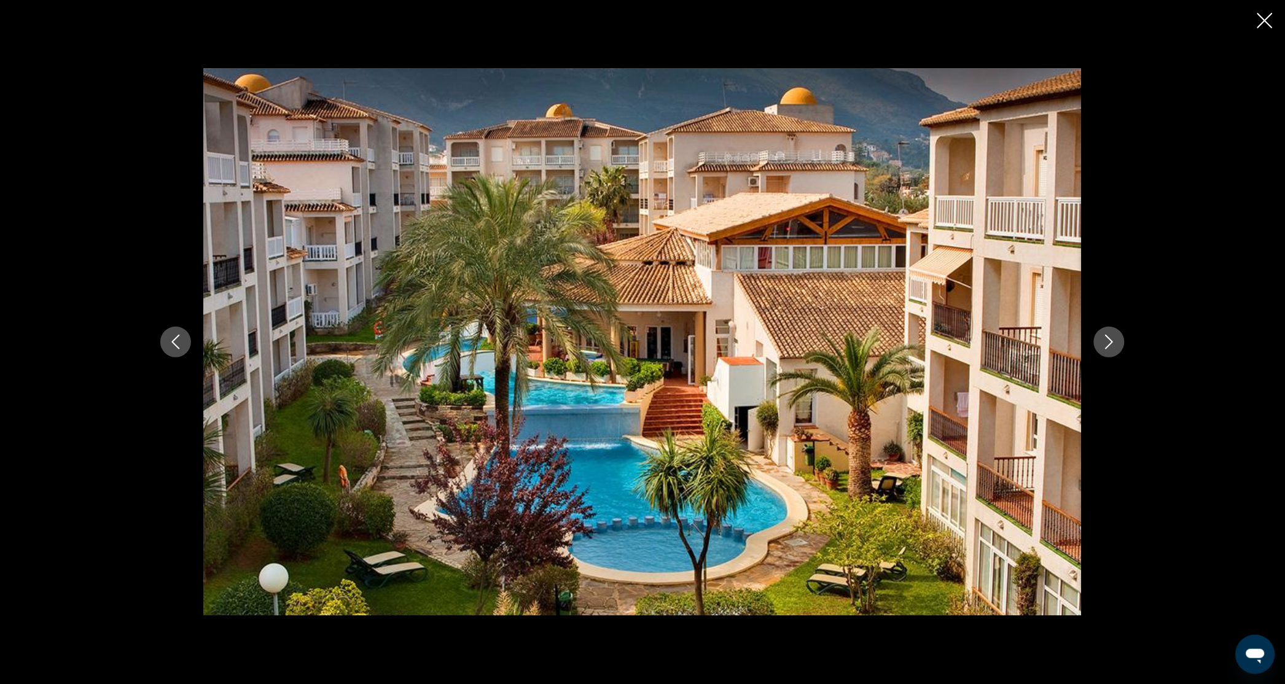
click at [1107, 344] on icon "Next image" at bounding box center [1109, 342] width 15 height 15
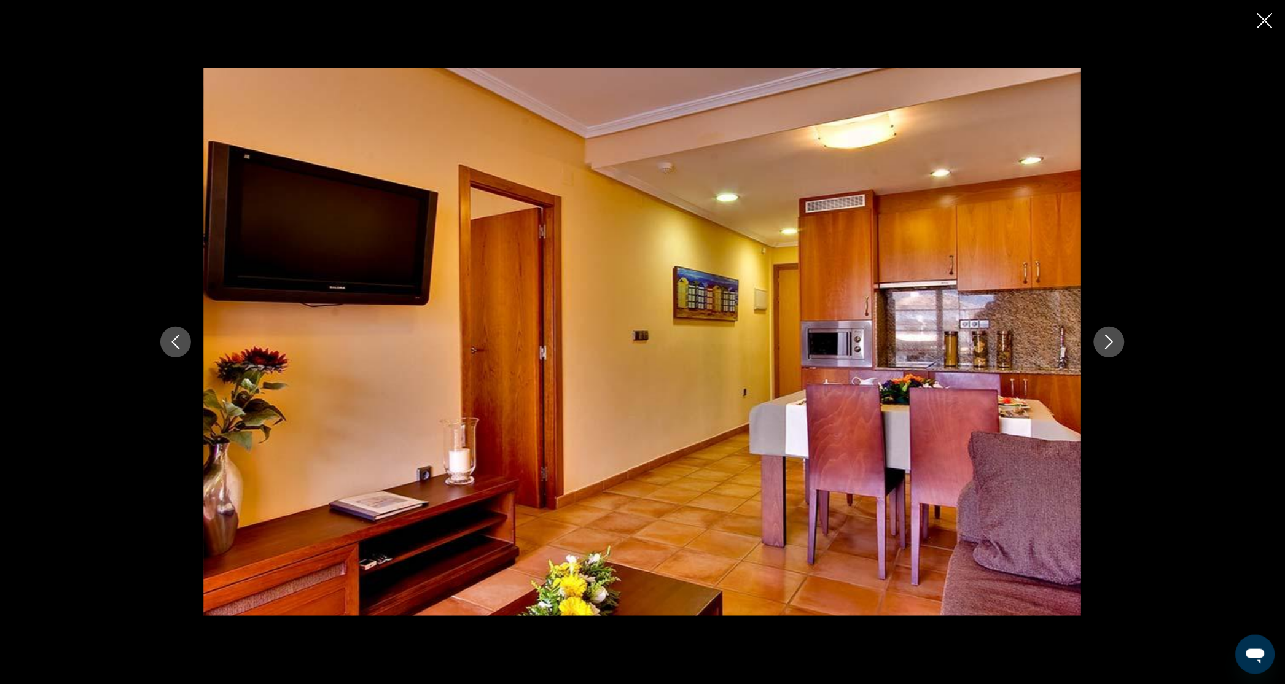
click at [1107, 344] on icon "Next image" at bounding box center [1109, 342] width 15 height 15
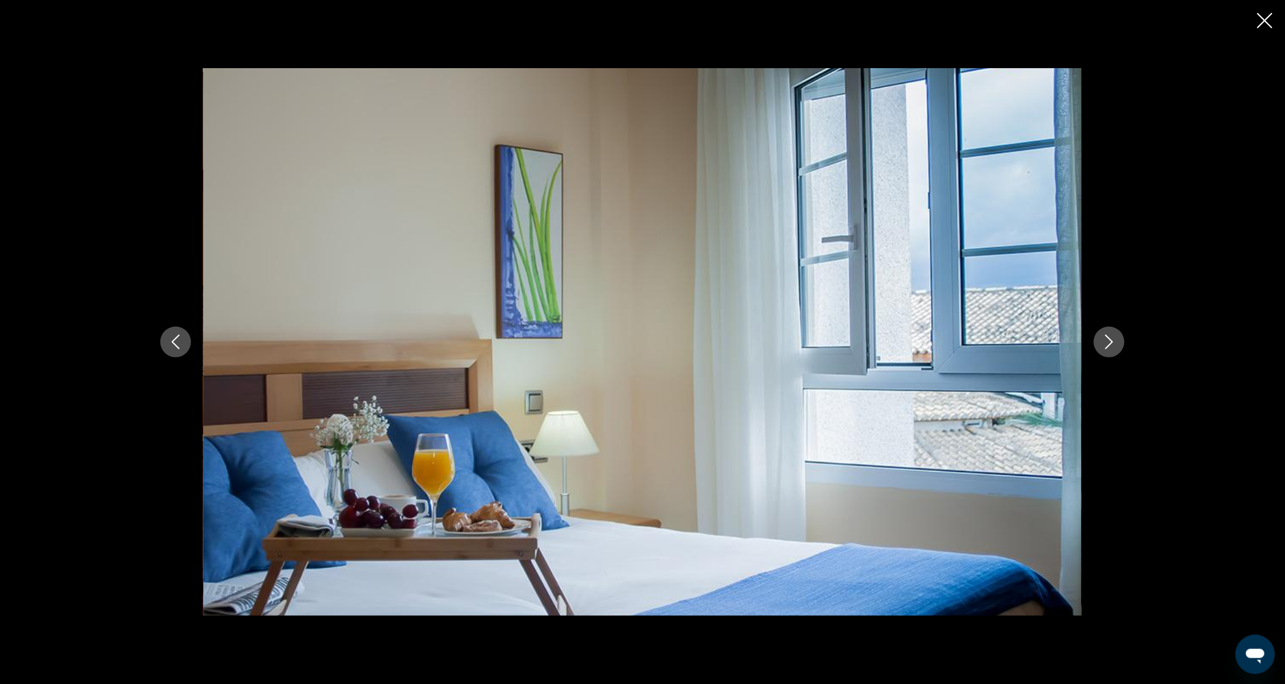
click at [1107, 344] on icon "Next image" at bounding box center [1109, 342] width 15 height 15
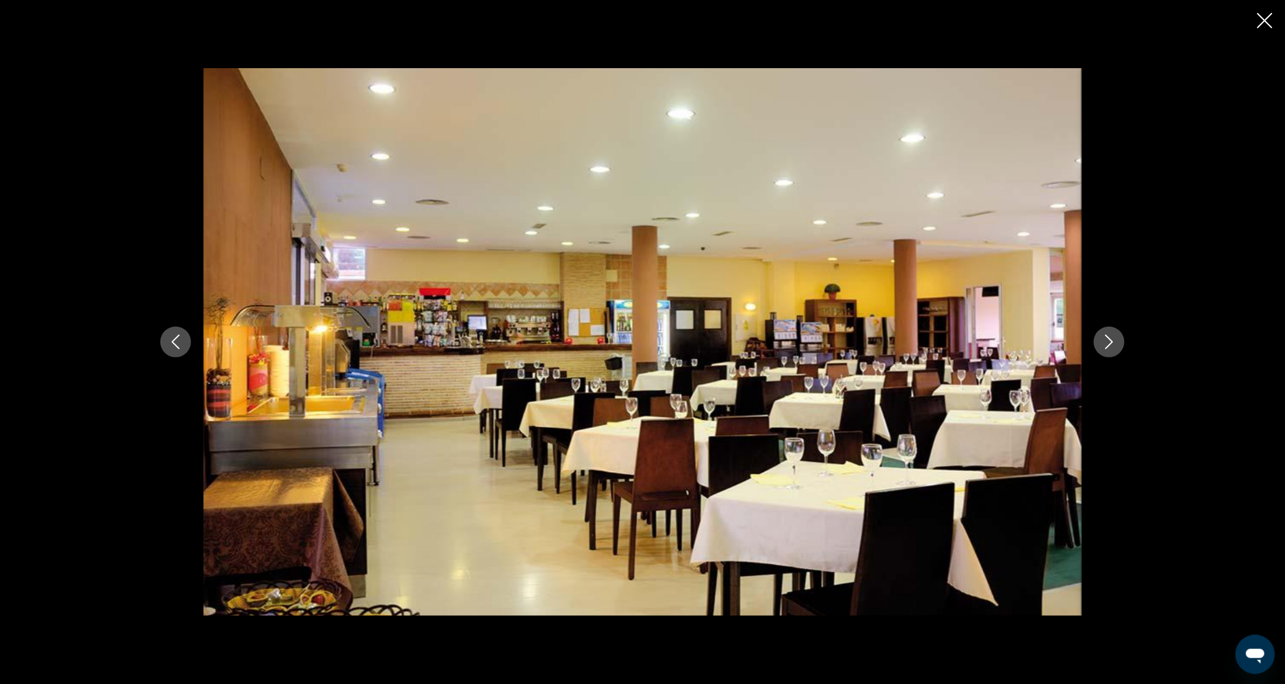
click at [1107, 344] on icon "Next image" at bounding box center [1109, 342] width 15 height 15
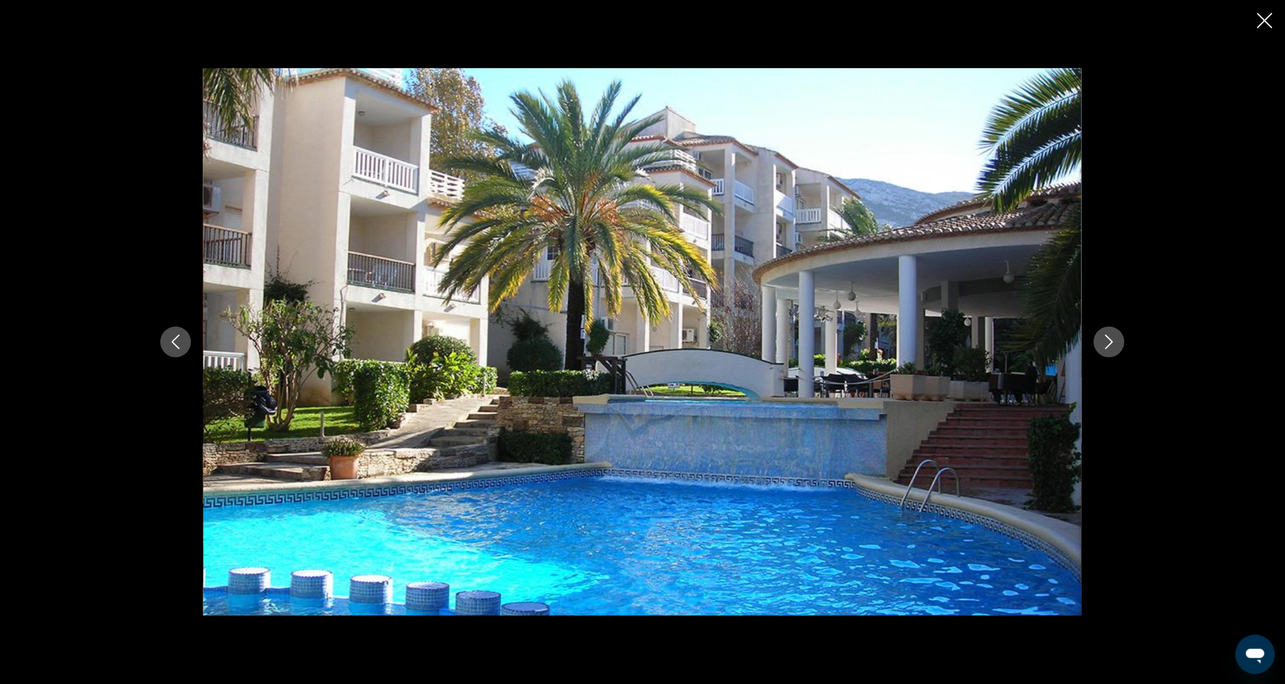
click at [168, 333] on button "Previous image" at bounding box center [175, 342] width 31 height 31
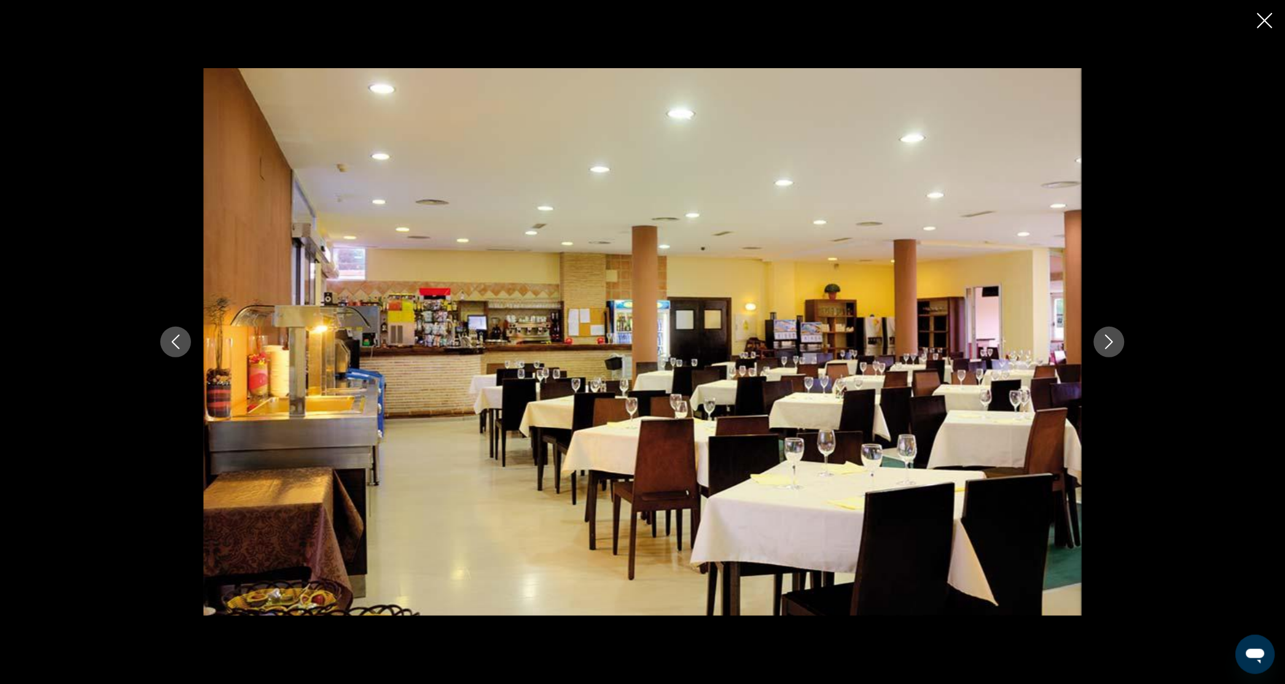
click at [1111, 344] on icon "Next image" at bounding box center [1109, 342] width 15 height 15
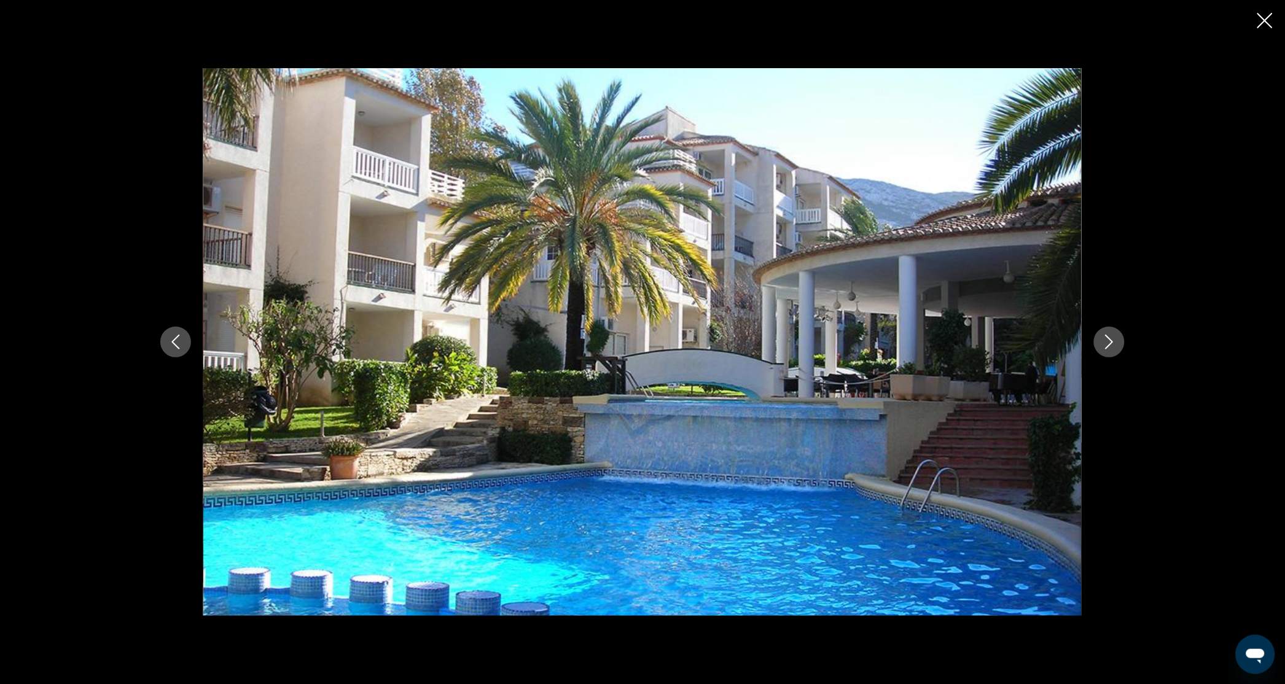
click at [1111, 344] on icon "Next image" at bounding box center [1109, 342] width 15 height 15
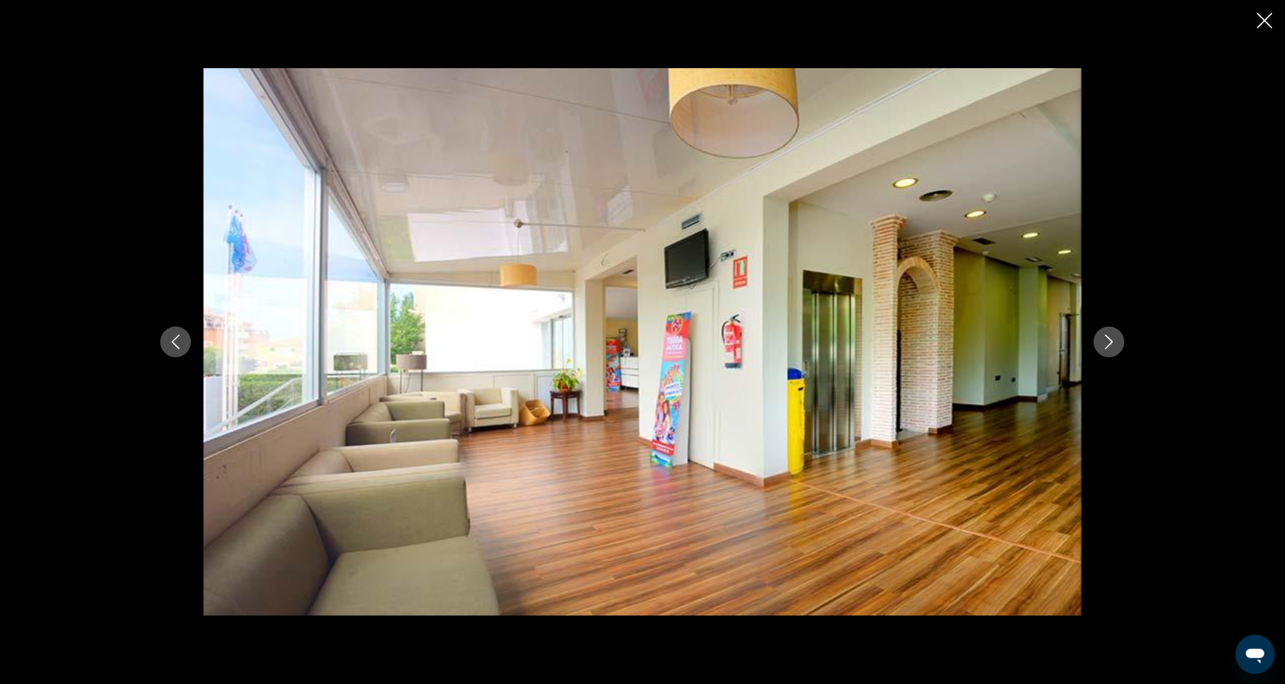
click at [1111, 344] on icon "Next image" at bounding box center [1109, 342] width 15 height 15
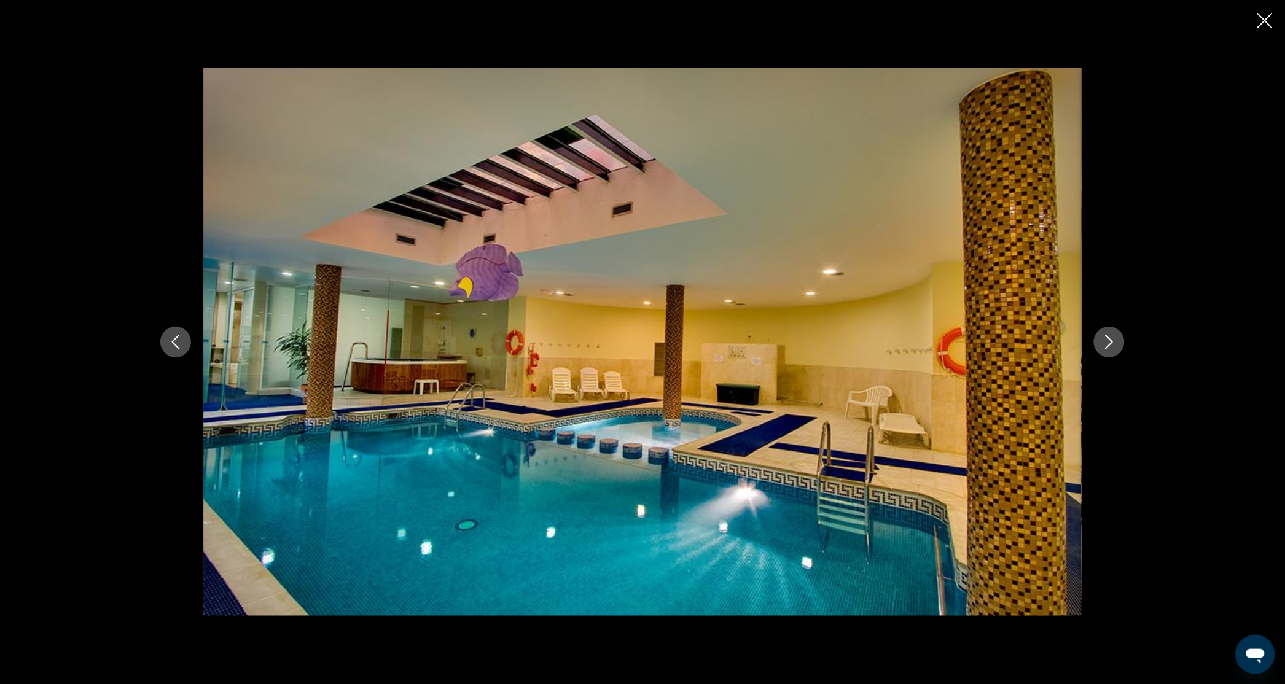
click at [1111, 344] on icon "Next image" at bounding box center [1109, 342] width 15 height 15
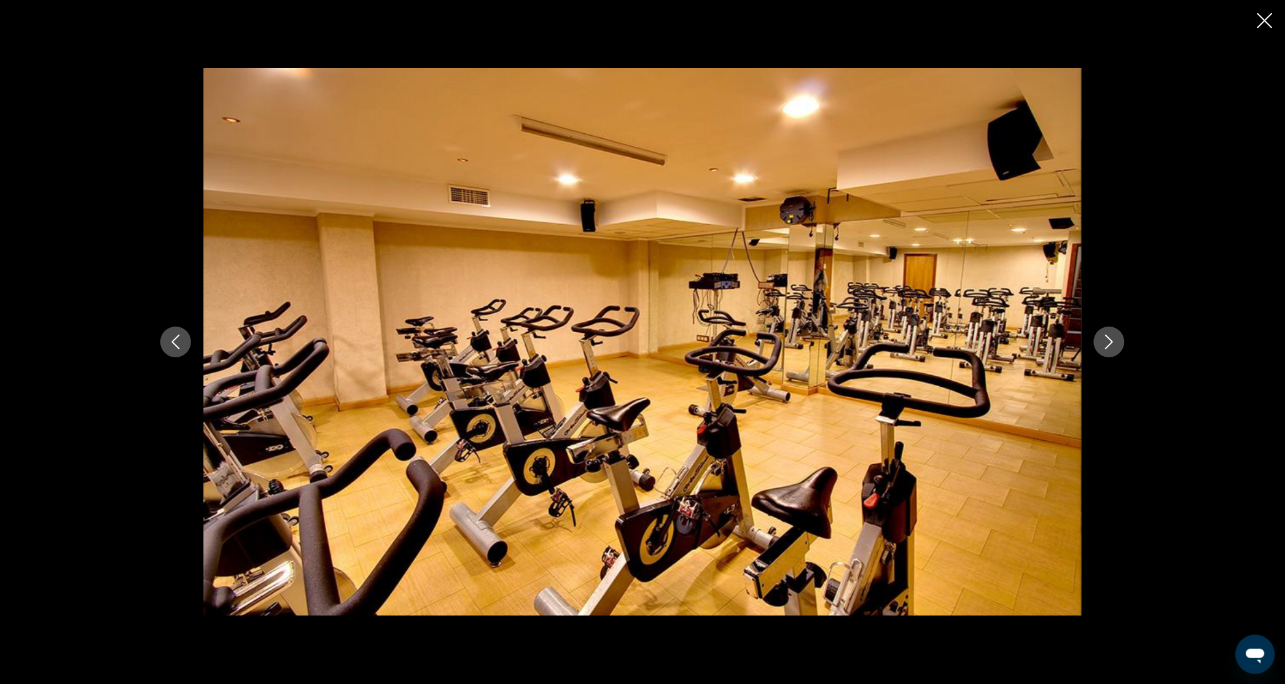
click at [1111, 344] on icon "Next image" at bounding box center [1109, 342] width 15 height 15
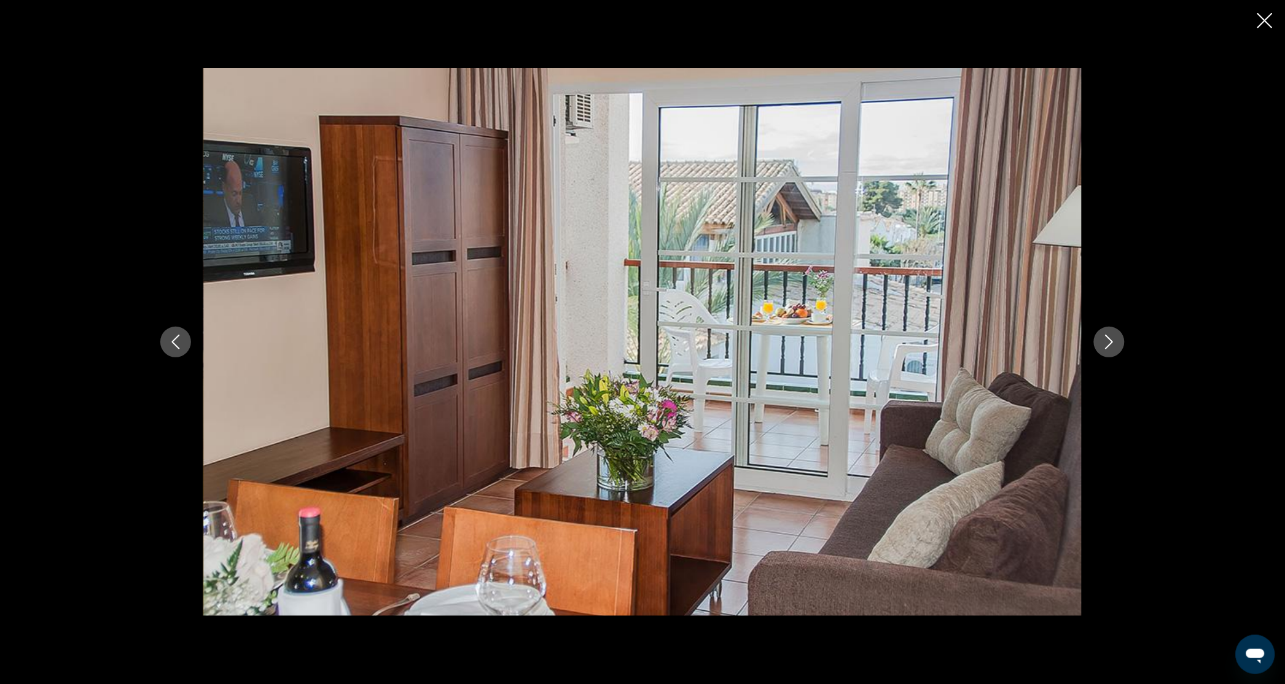
click at [1111, 344] on icon "Next image" at bounding box center [1109, 342] width 15 height 15
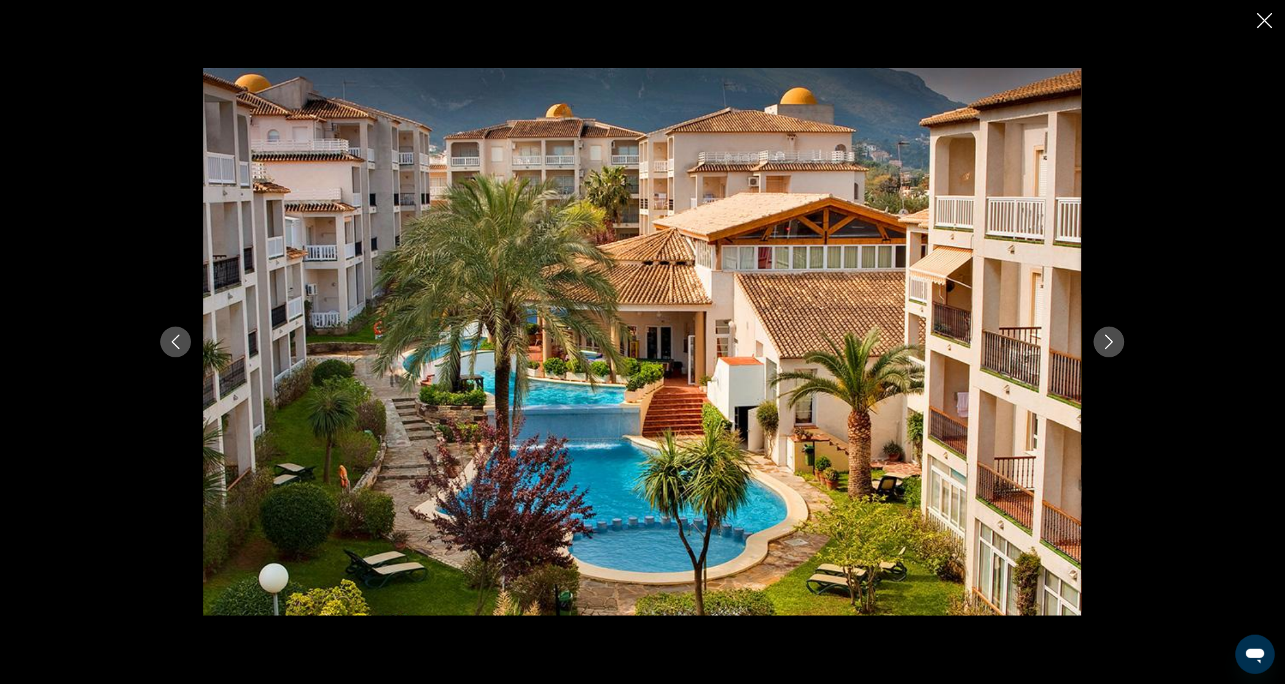
click at [1266, 27] on icon "Close slideshow" at bounding box center [1264, 20] width 15 height 15
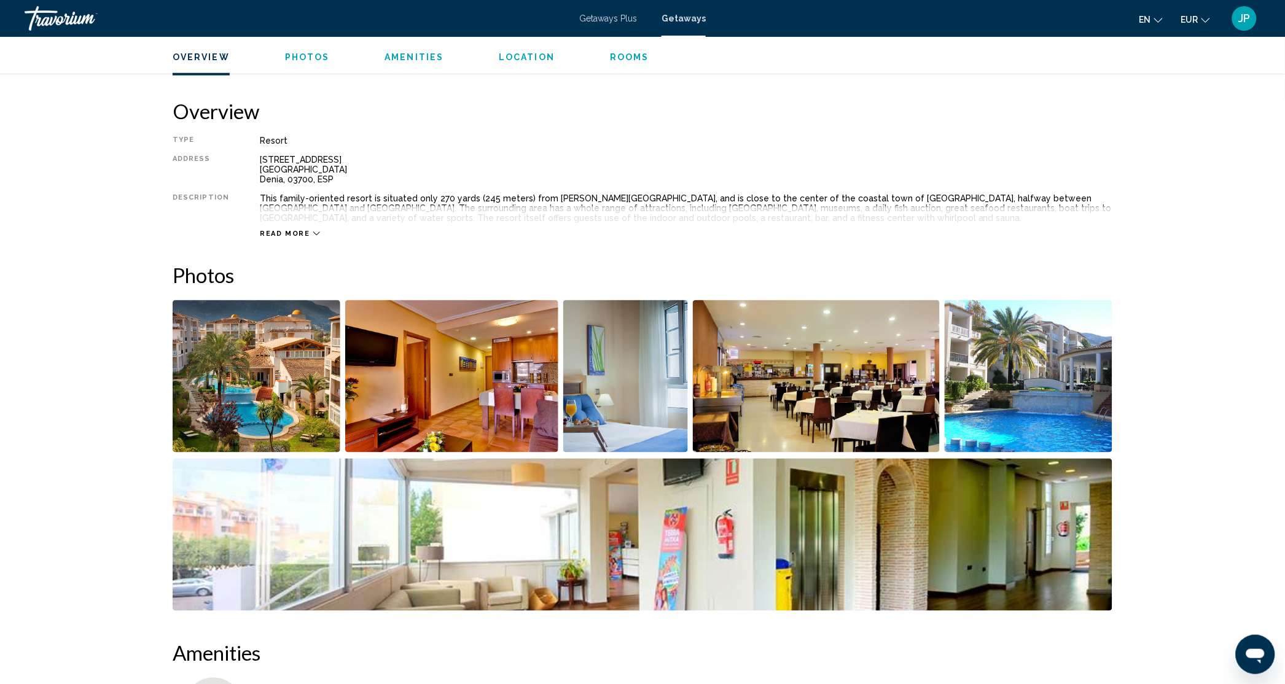
click at [267, 235] on span "Read more" at bounding box center [285, 234] width 50 height 8
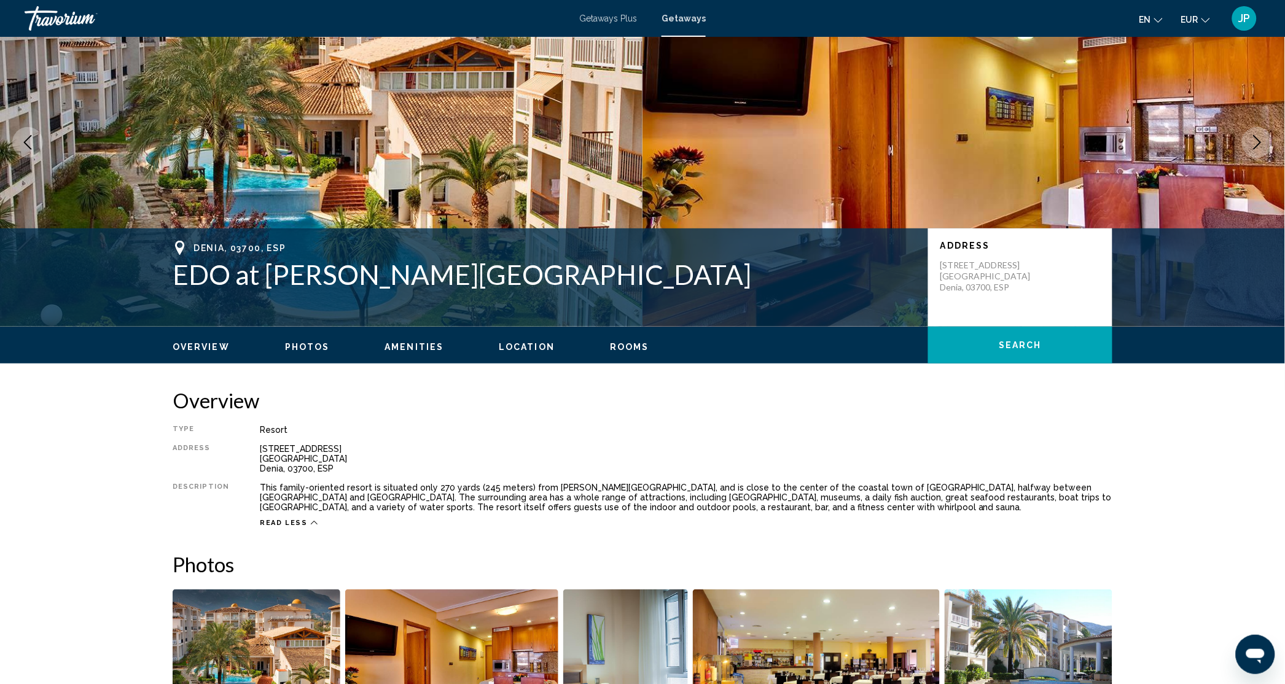
scroll to position [0, 0]
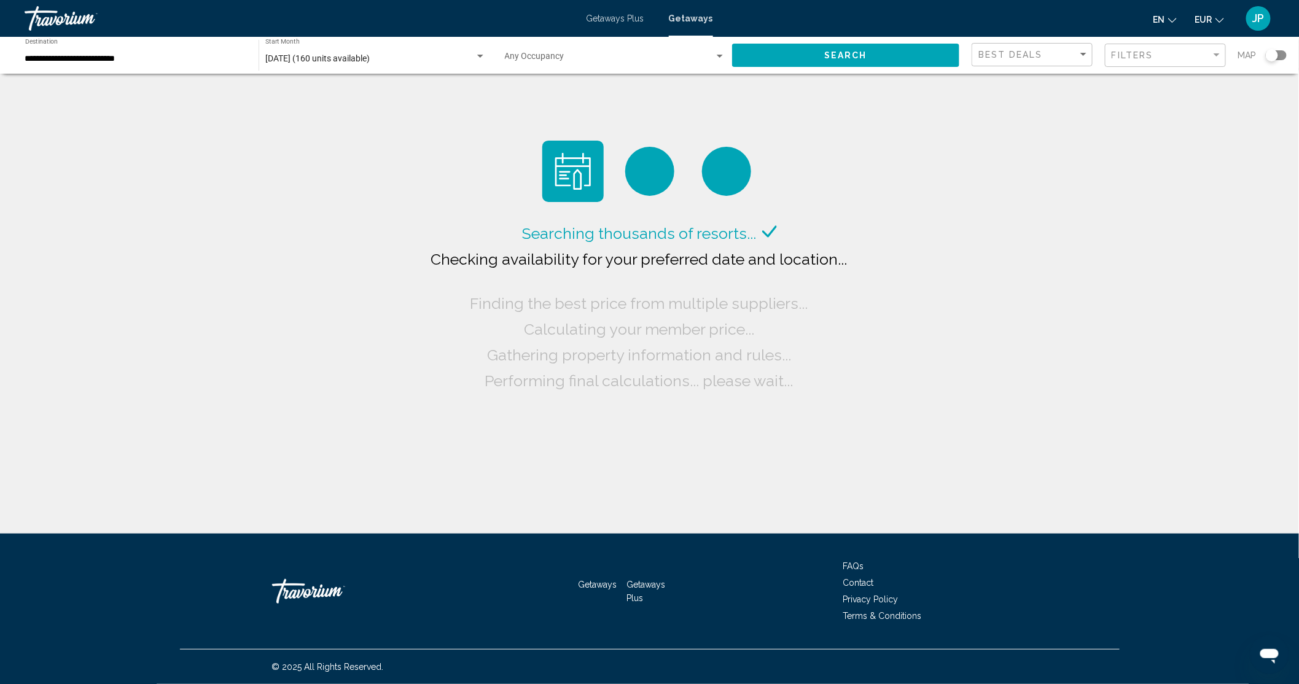
click at [370, 58] on span "[DATE] (160 units available)" at bounding box center [317, 58] width 104 height 10
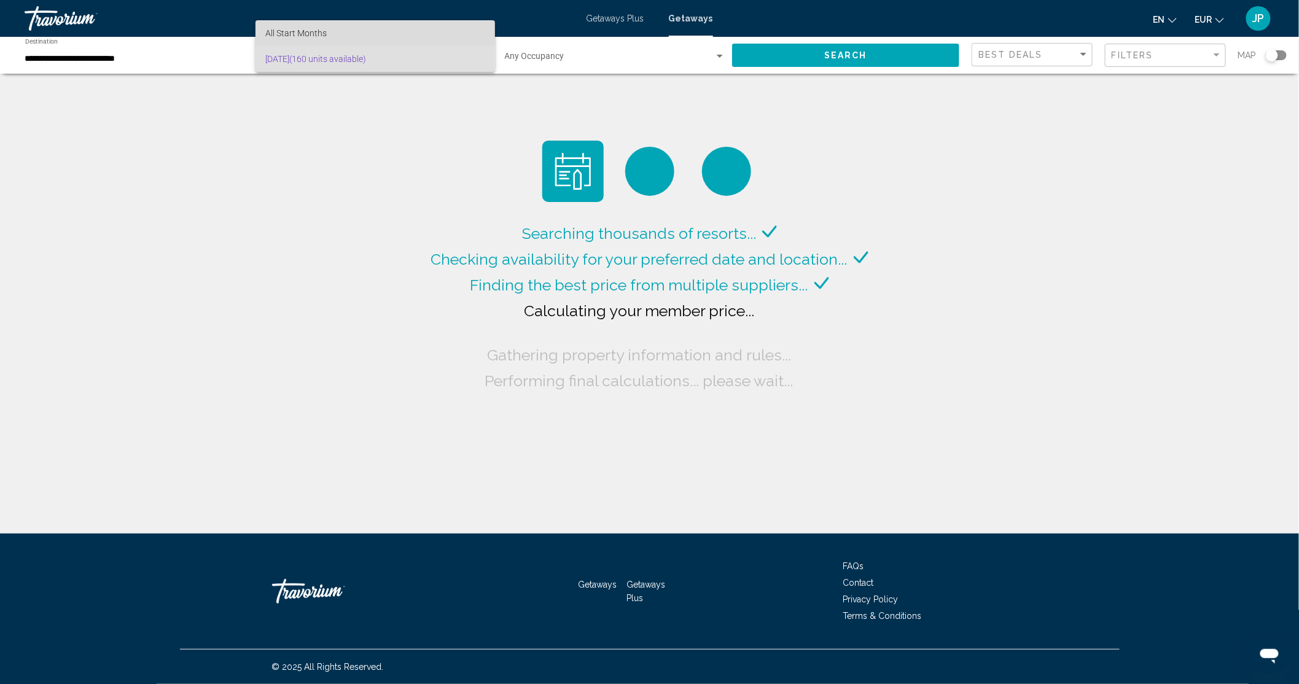
click at [319, 36] on span "All Start Months" at bounding box center [295, 33] width 61 height 10
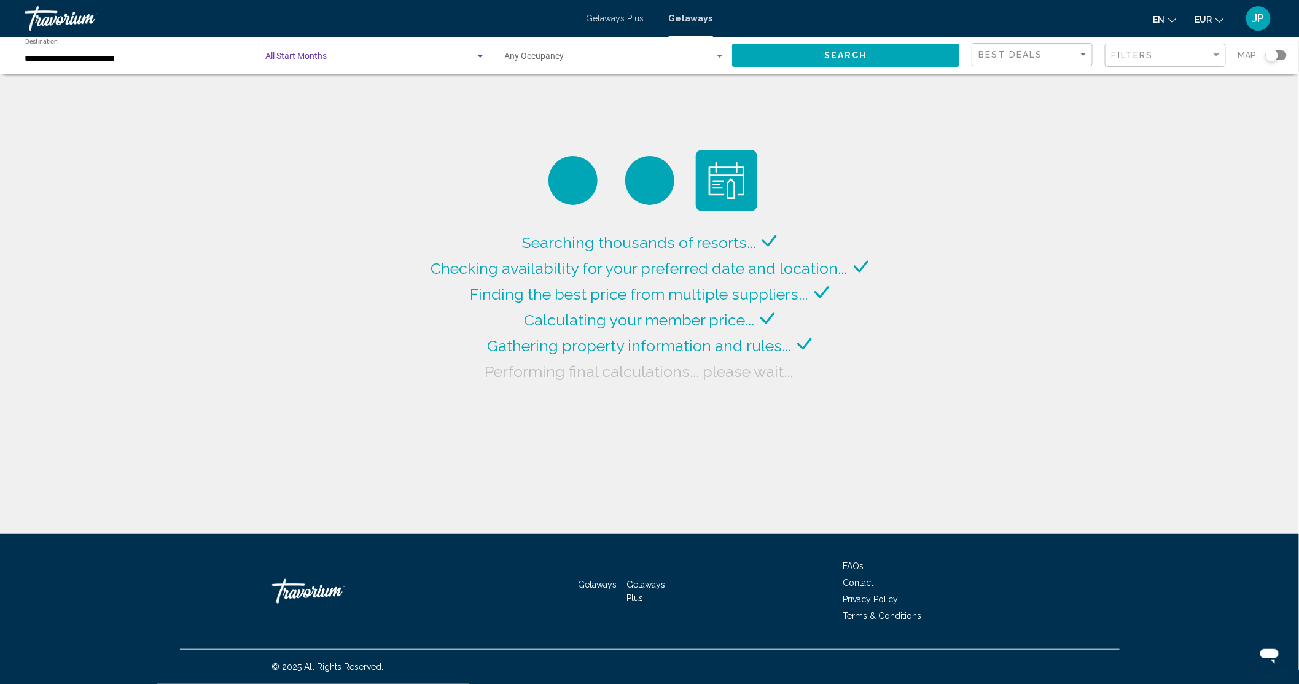
click at [825, 62] on button "Search" at bounding box center [846, 55] width 228 height 23
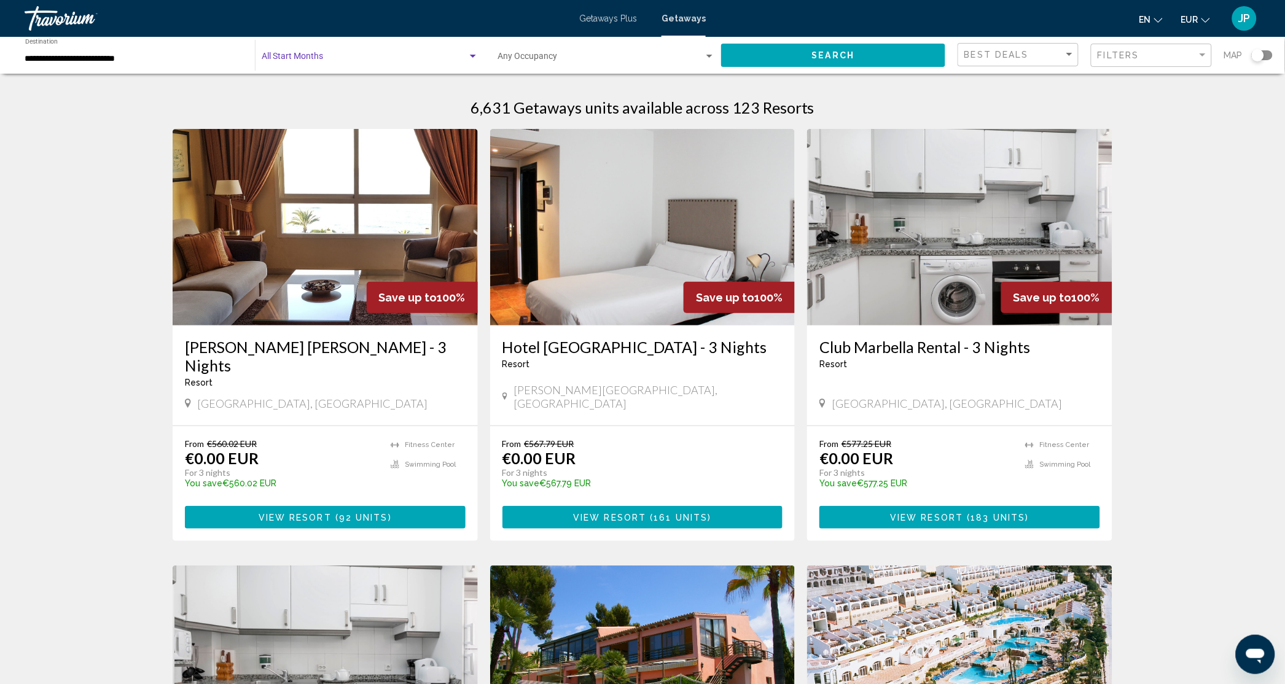
click at [368, 54] on span "Search widget" at bounding box center [365, 59] width 206 height 10
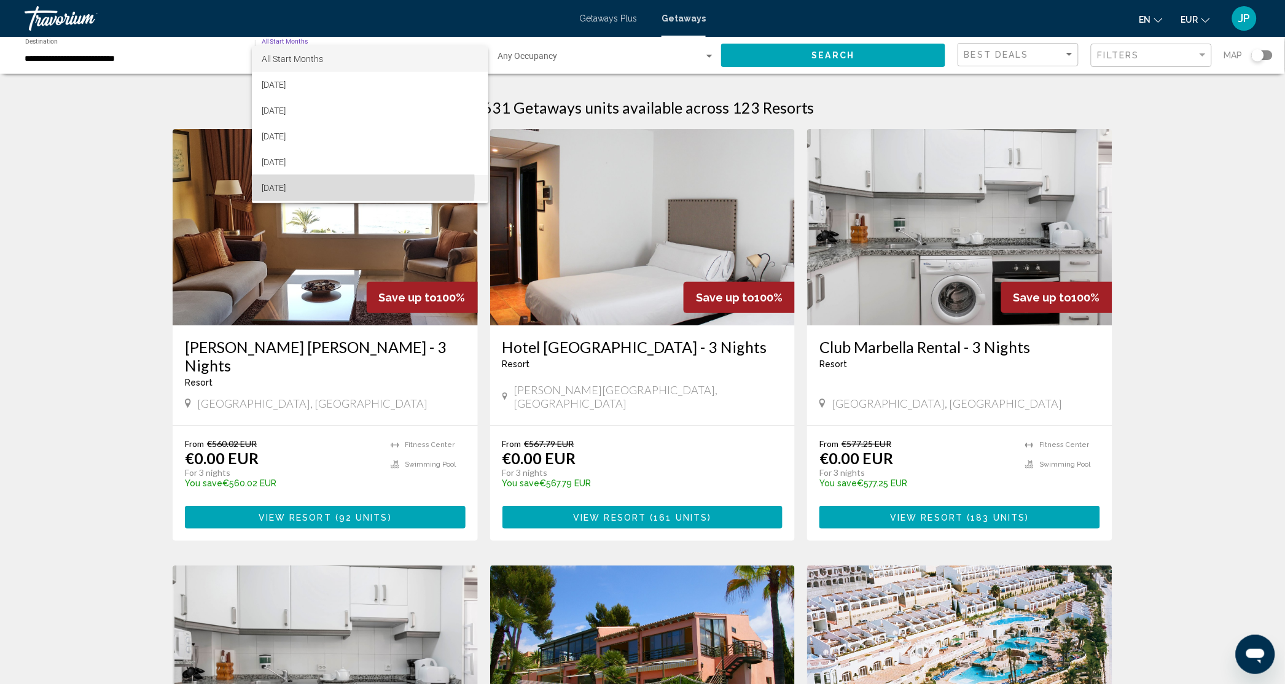
click at [321, 184] on span "[DATE]" at bounding box center [370, 188] width 216 height 26
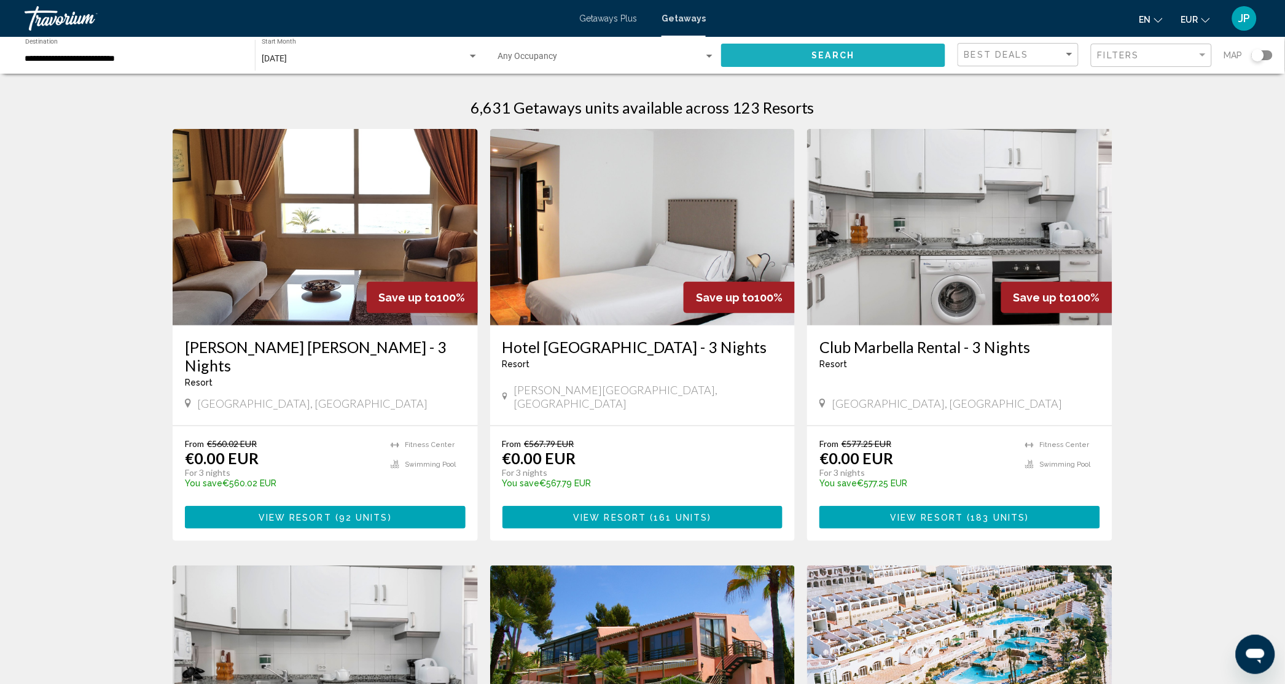
click at [828, 60] on span "Search" at bounding box center [833, 56] width 43 height 10
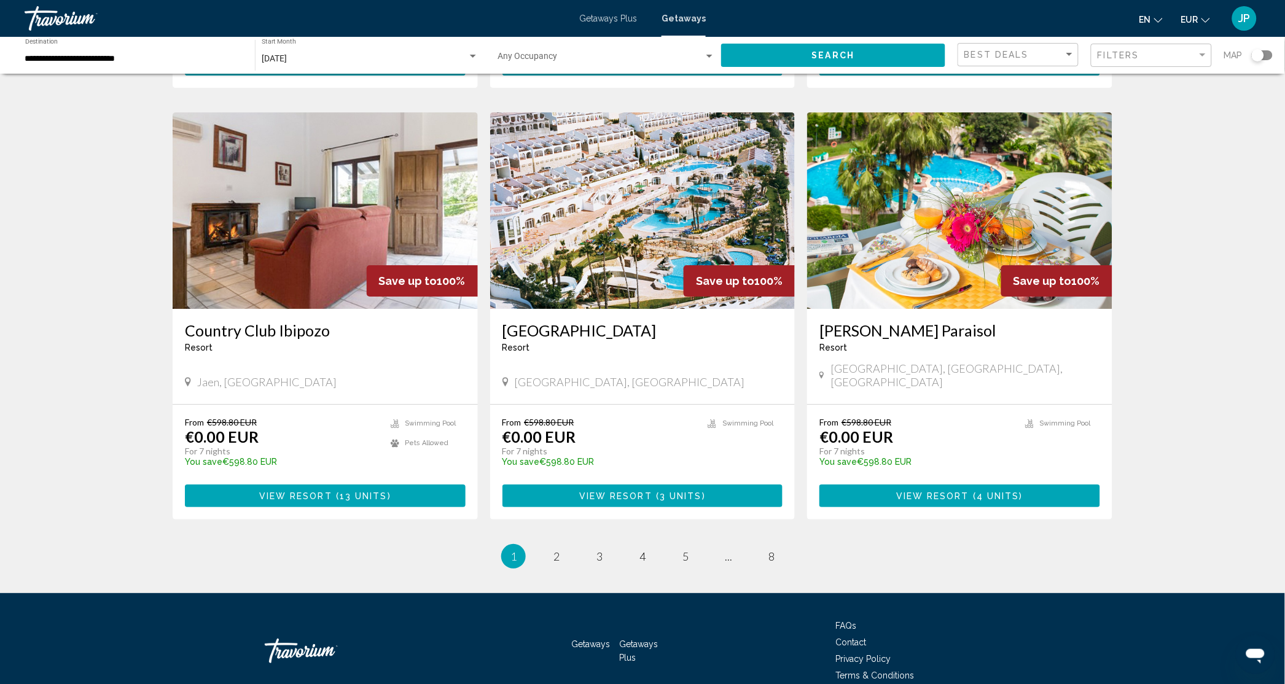
scroll to position [1317, 0]
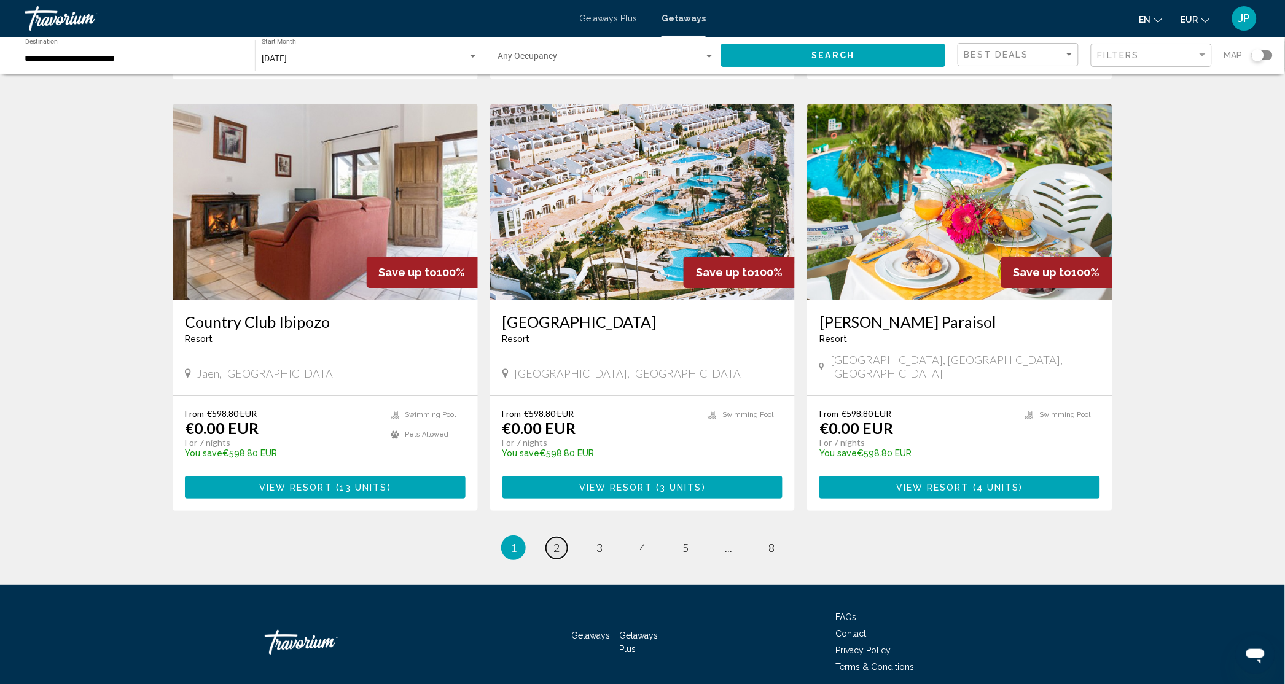
click at [556, 541] on span "2" at bounding box center [556, 548] width 6 height 14
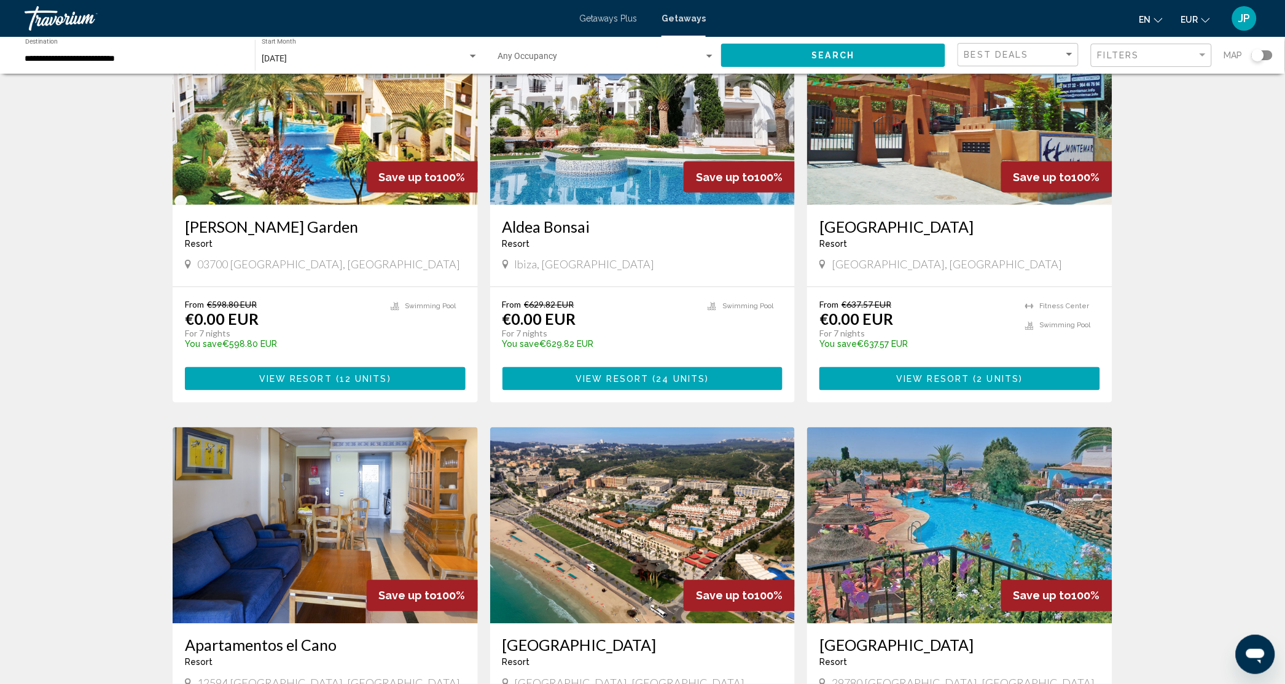
scroll to position [460, 0]
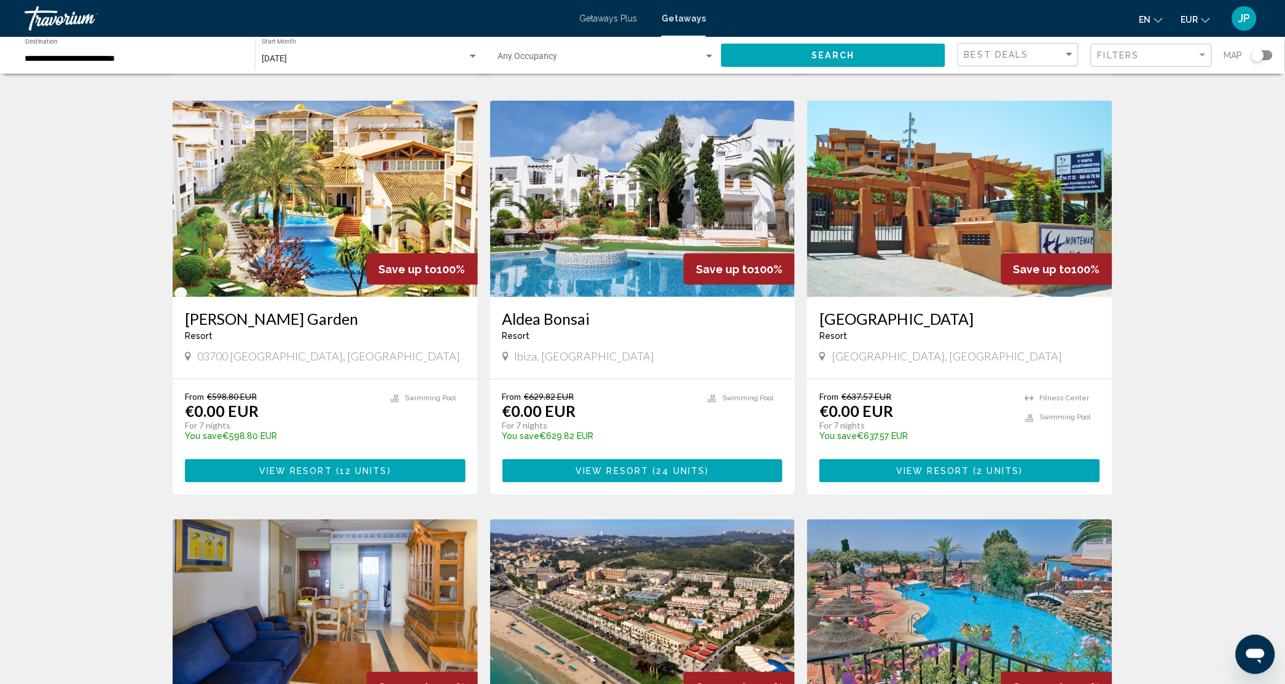
click at [300, 255] on img "Main content" at bounding box center [325, 199] width 305 height 197
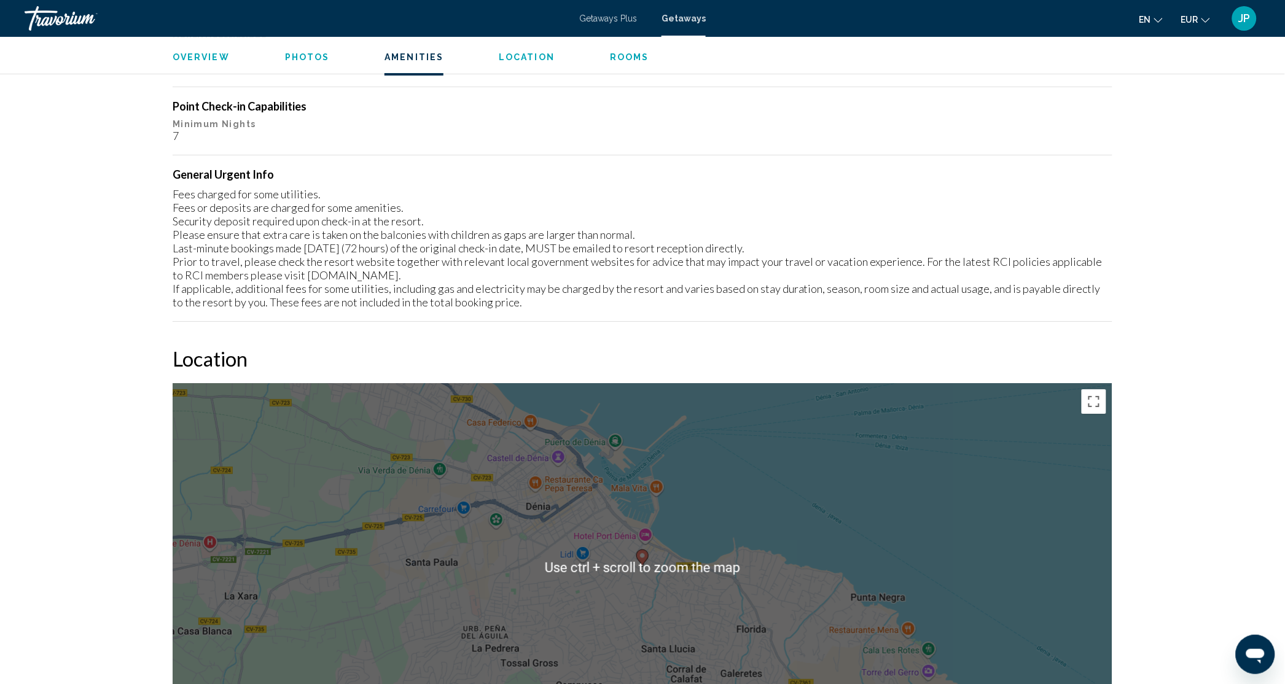
scroll to position [1226, 0]
